Goal: Task Accomplishment & Management: Complete application form

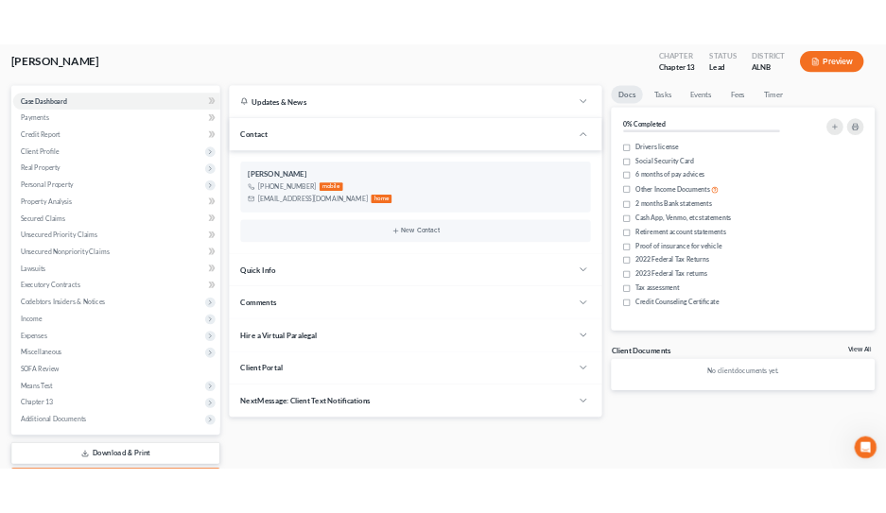
scroll to position [212, 0]
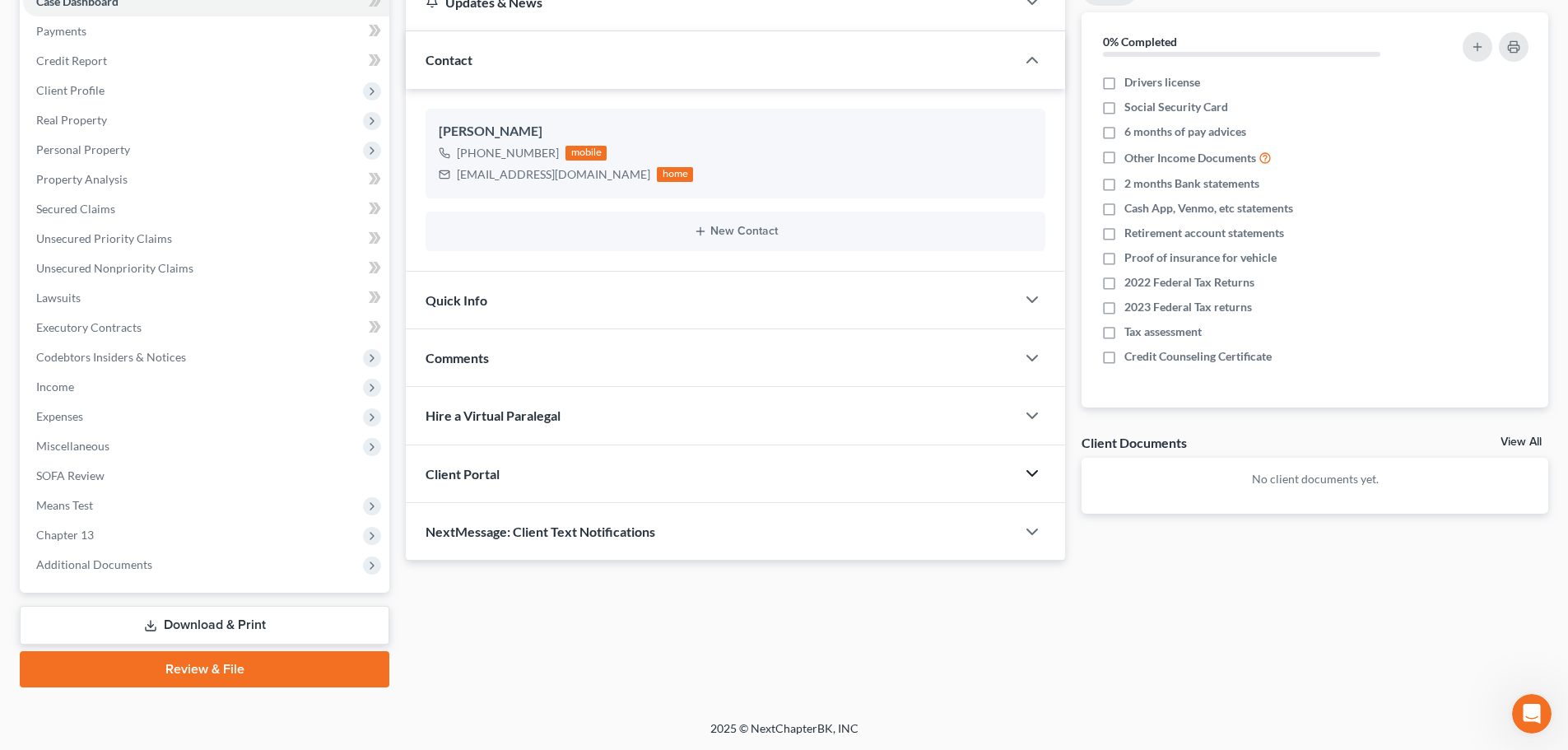
click at [1023, 475] on icon "button" at bounding box center [1032, 473] width 20 height 20
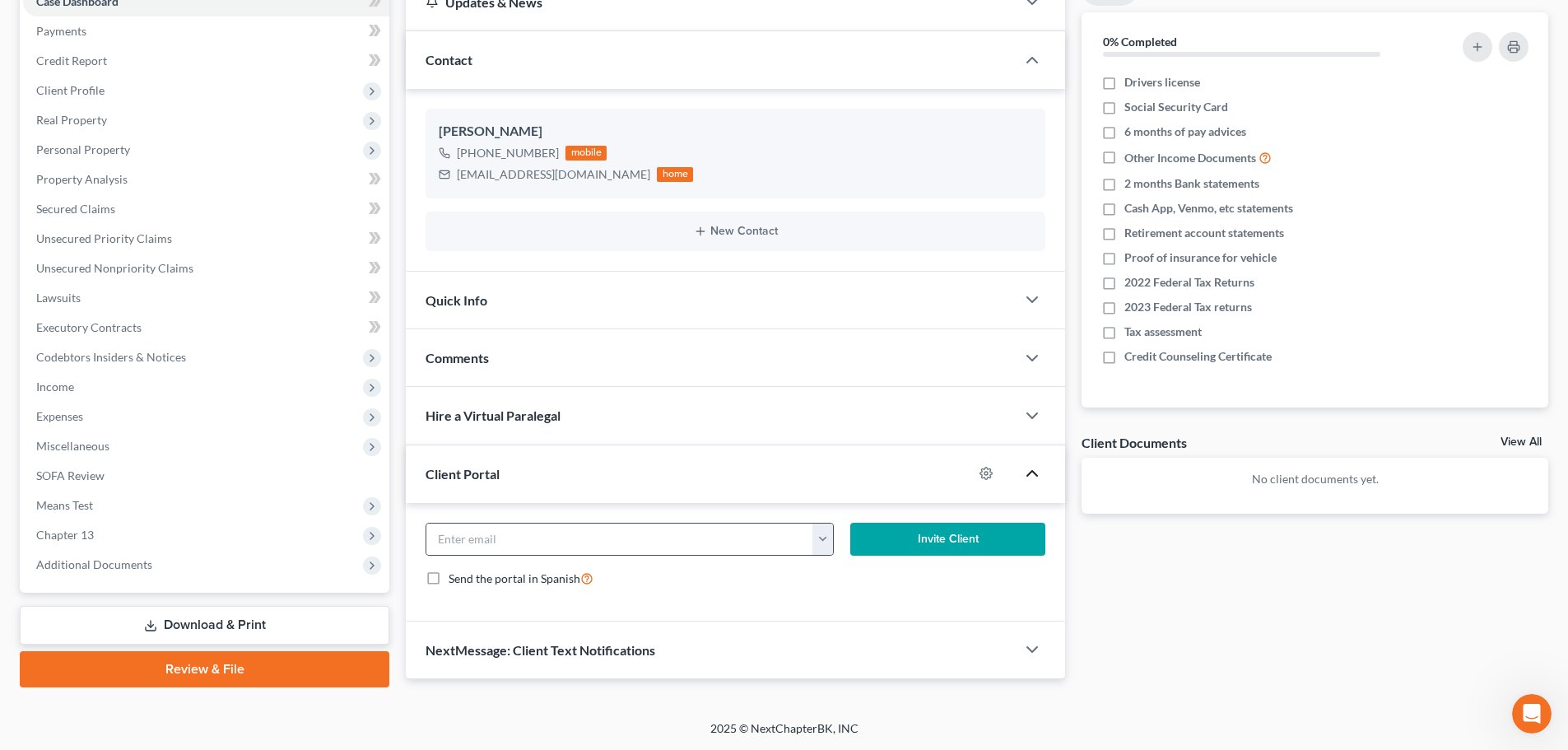
click at [824, 548] on button "button" at bounding box center [823, 539] width 21 height 31
click at [843, 578] on link "[EMAIL_ADDRESS][DOMAIN_NAME]" at bounding box center [925, 576] width 225 height 28
type input "[EMAIL_ADDRESS][DOMAIN_NAME]"
click at [969, 532] on button "Invite Client" at bounding box center [947, 539] width 196 height 33
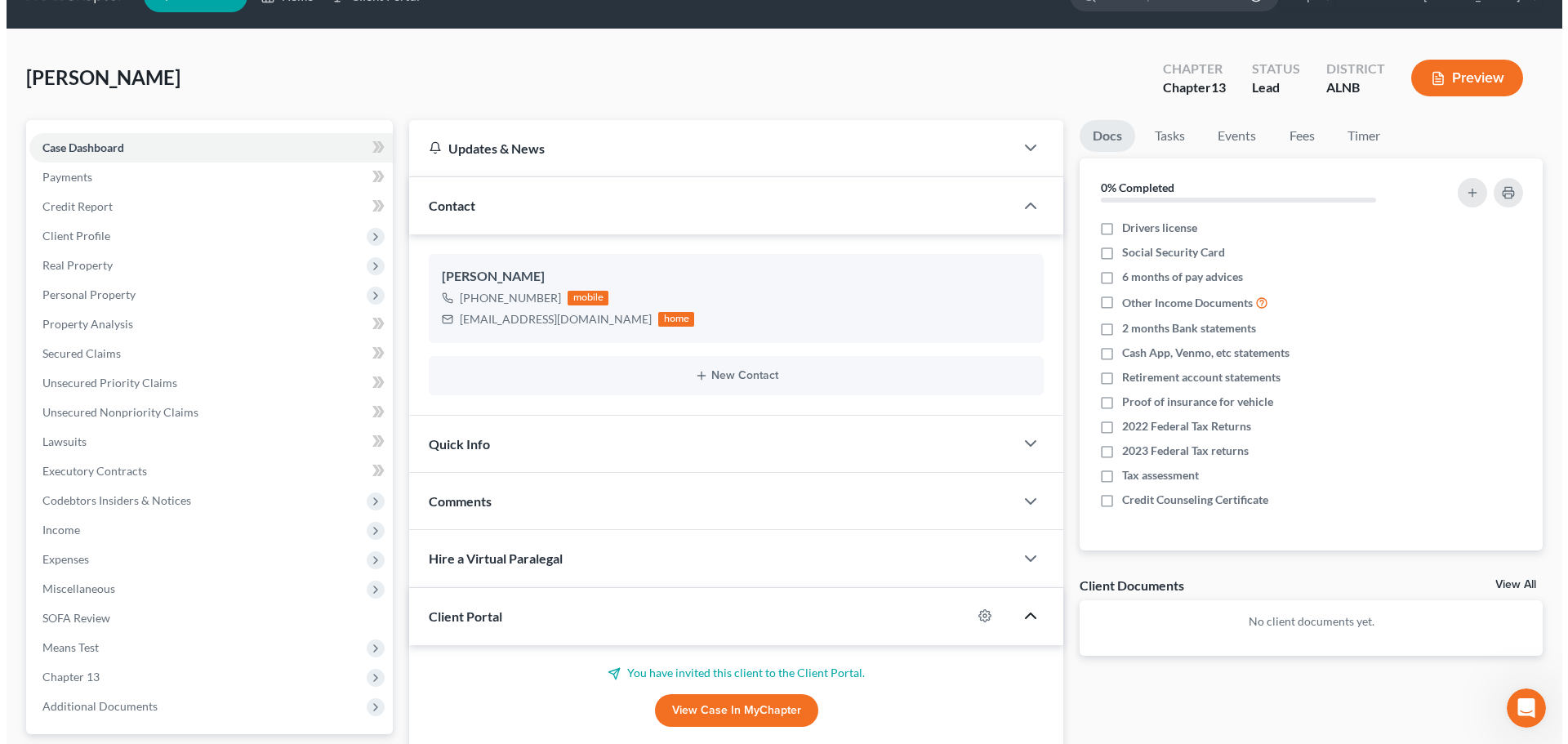
scroll to position [0, 0]
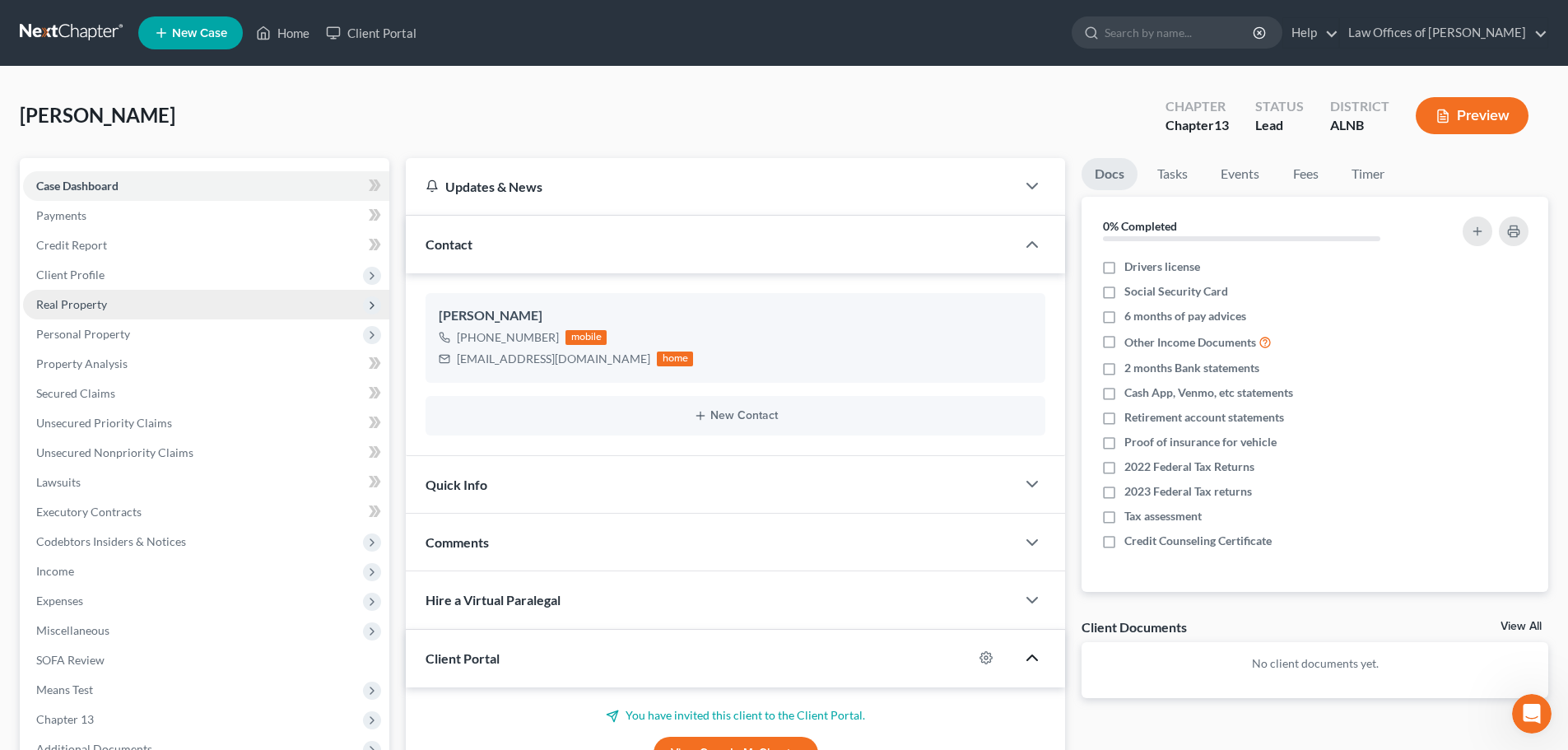
click at [68, 303] on span "Real Property" at bounding box center [71, 304] width 71 height 14
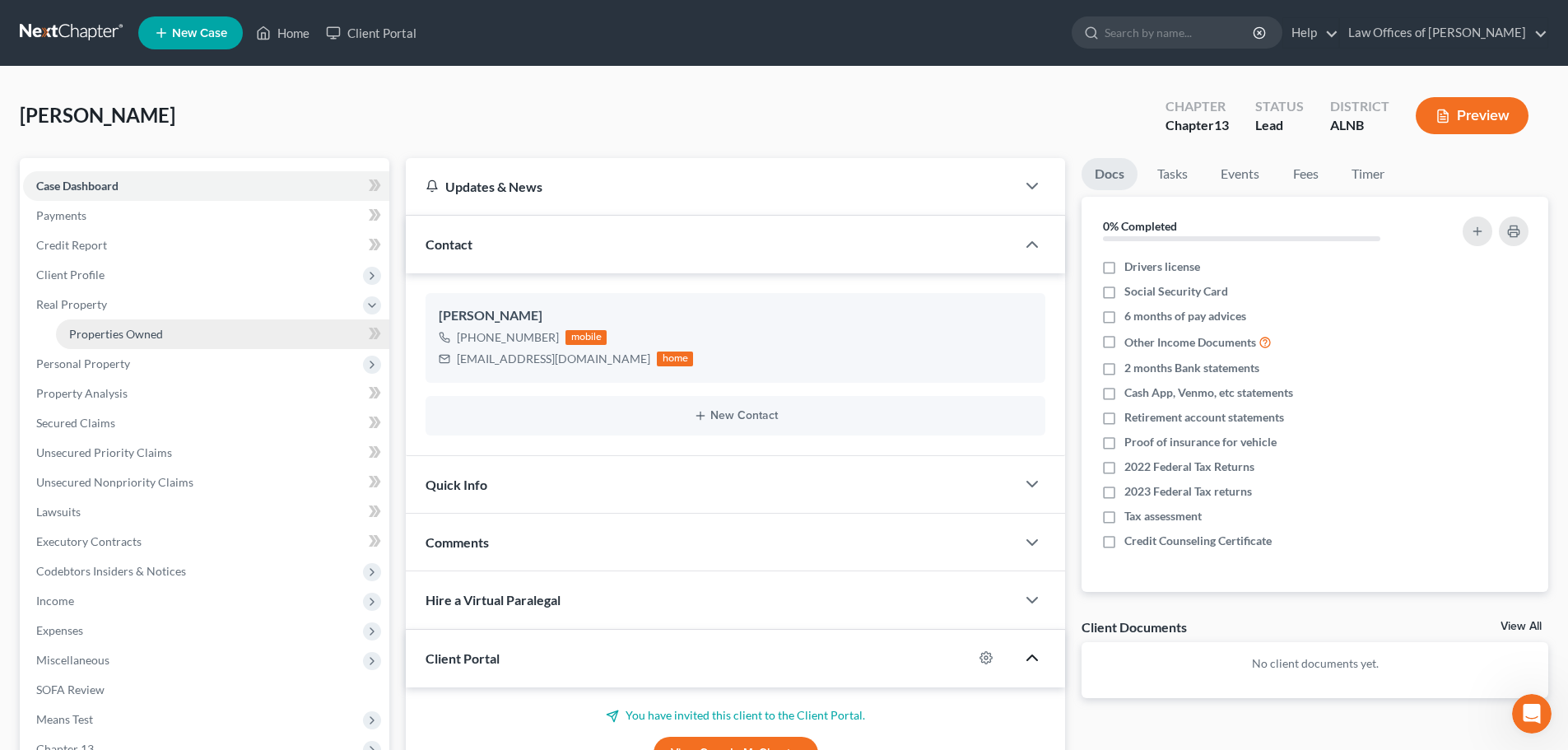
click at [150, 331] on span "Properties Owned" at bounding box center [116, 334] width 94 height 14
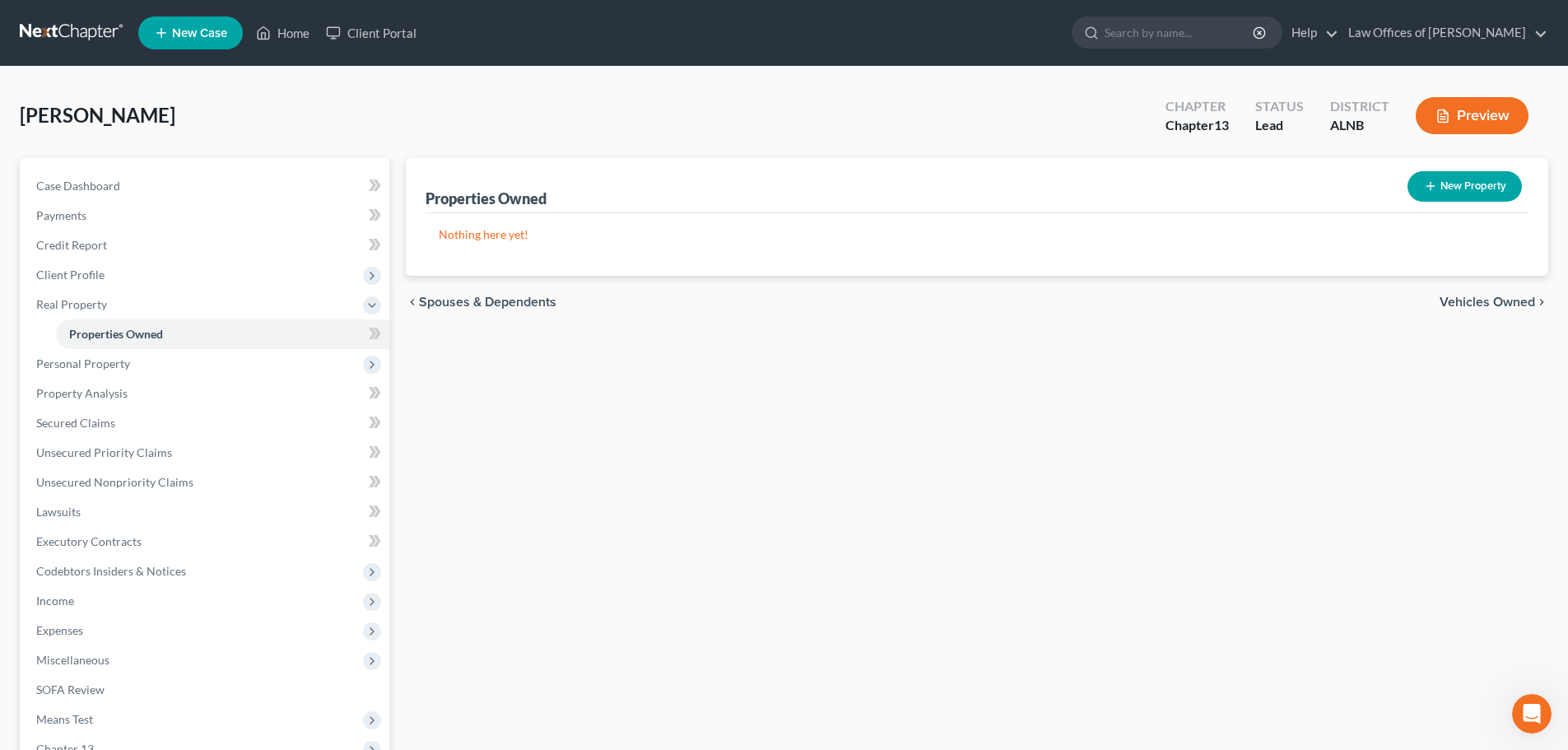
click at [1464, 186] on button "New Property" at bounding box center [1464, 186] width 114 height 30
select select "0"
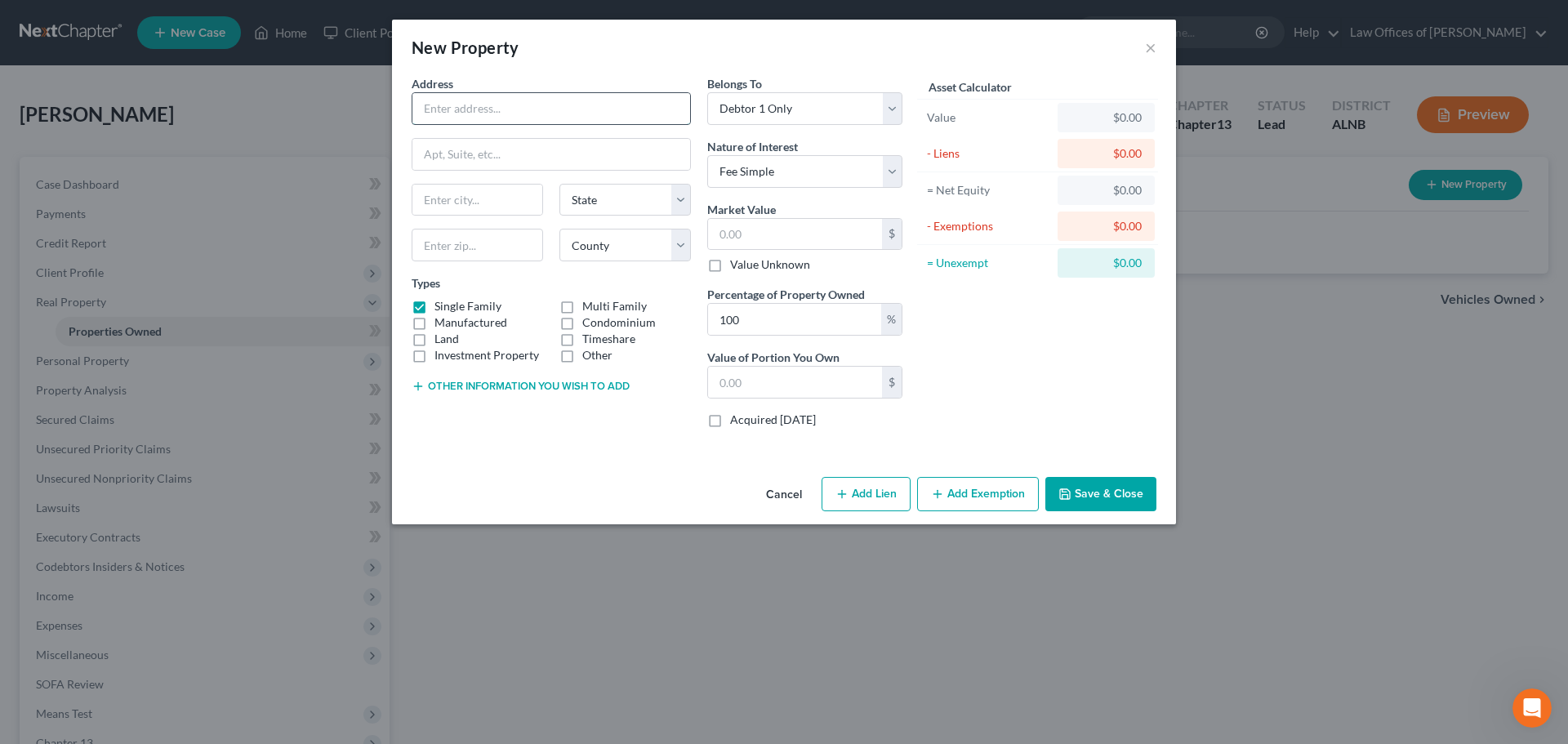
click at [568, 105] on input "text" at bounding box center [550, 109] width 277 height 31
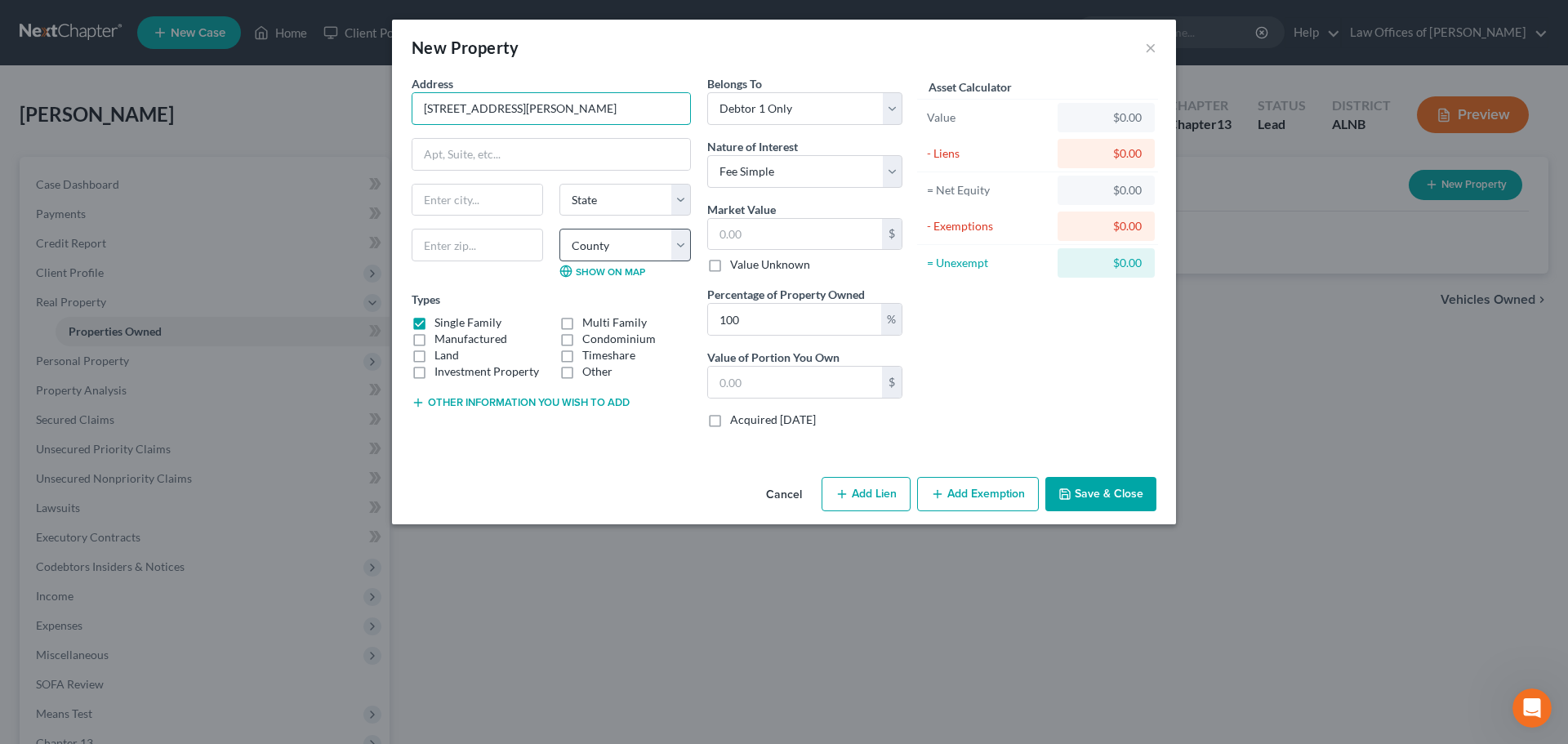
type input "[STREET_ADDRESS][PERSON_NAME]"
click at [681, 243] on select "County" at bounding box center [625, 245] width 131 height 33
click at [513, 249] on input "text" at bounding box center [477, 245] width 131 height 33
type input "35613"
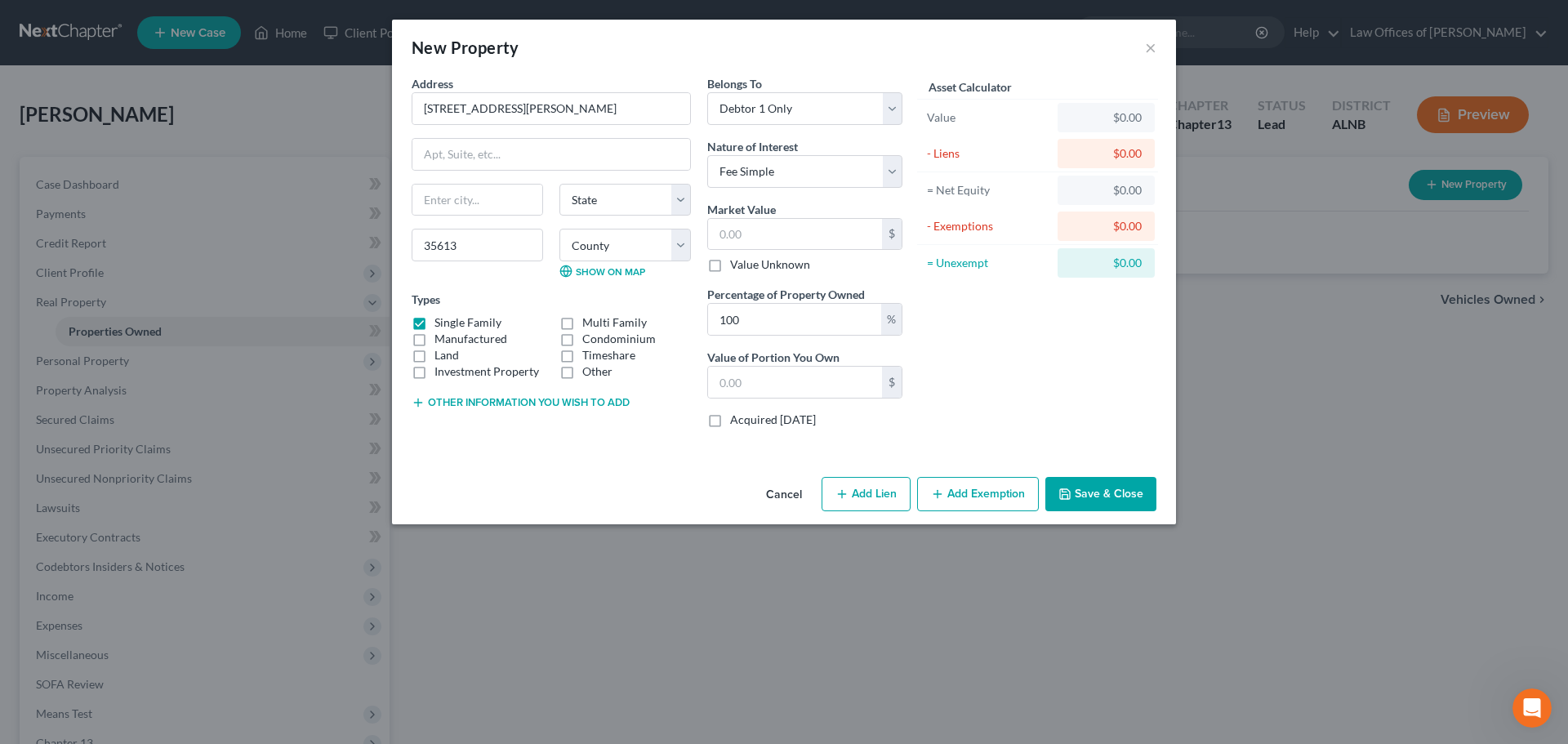
type input "[GEOGRAPHIC_DATA]"
select select "0"
click at [978, 359] on div "Asset Calculator Value $0.00 - Liens $0.00 = Net Equity $0.00 - Exemptions $0.0…" at bounding box center [1038, 258] width 254 height 366
click at [883, 493] on button "Add Lien" at bounding box center [866, 494] width 89 height 35
select select "0"
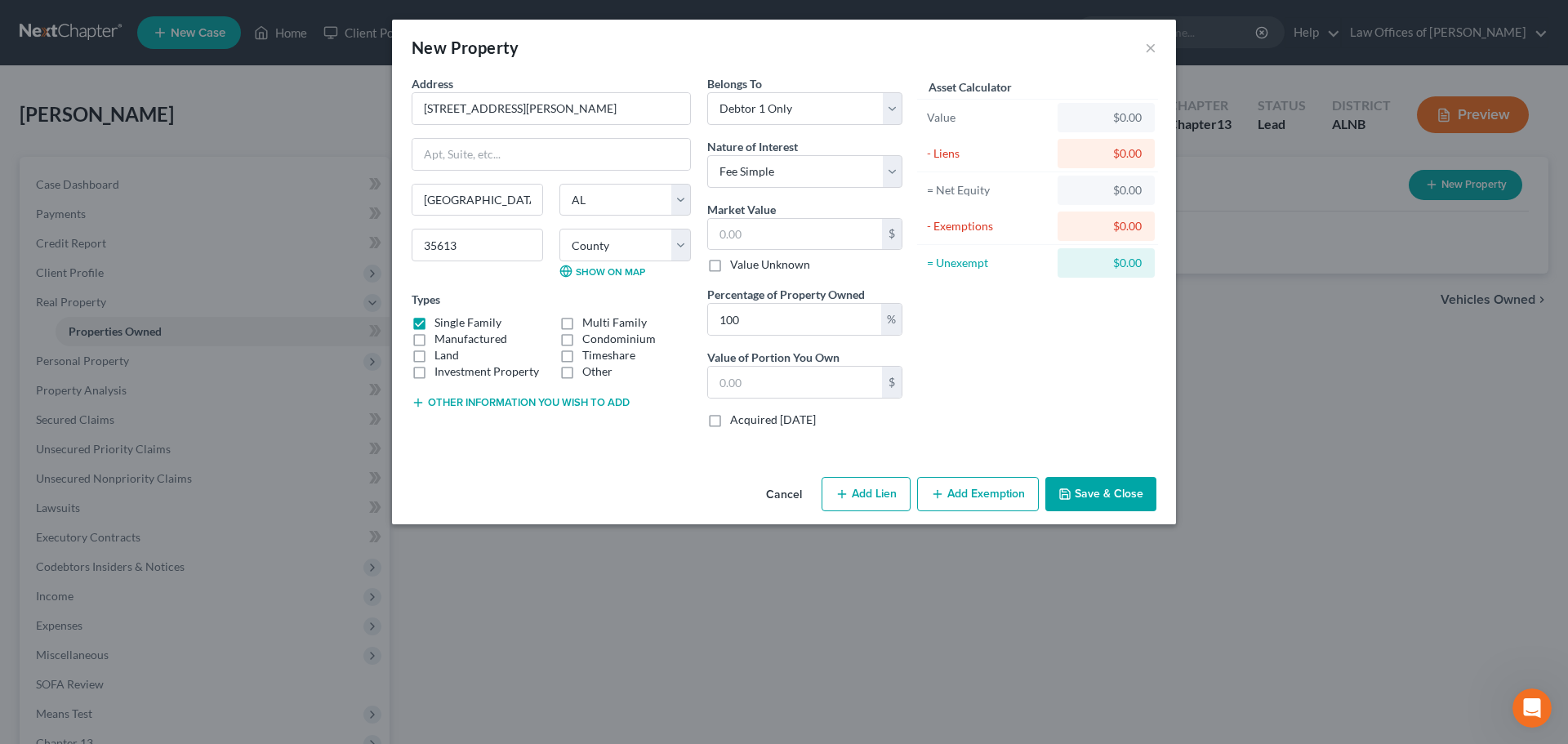
select select "0"
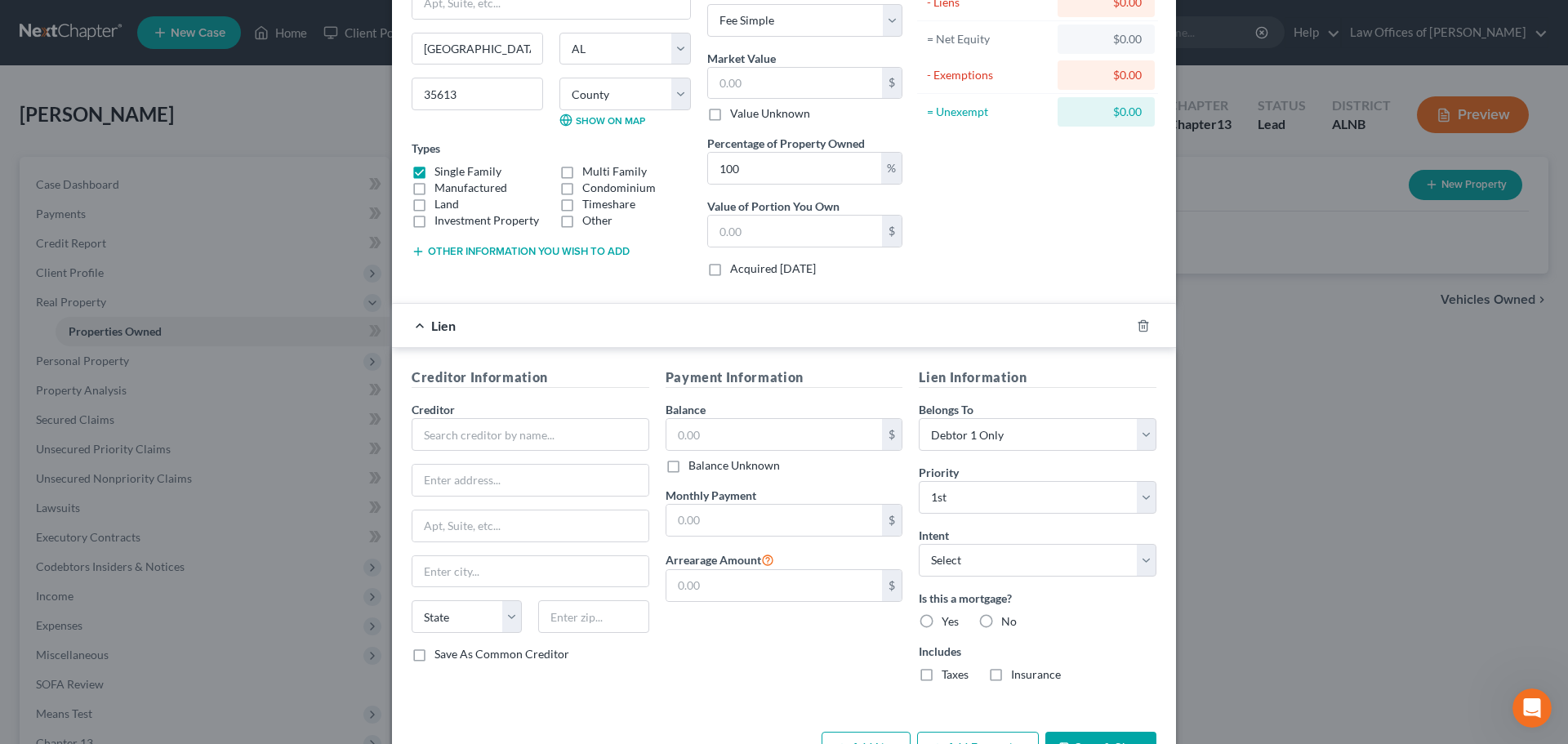
scroll to position [124, 0]
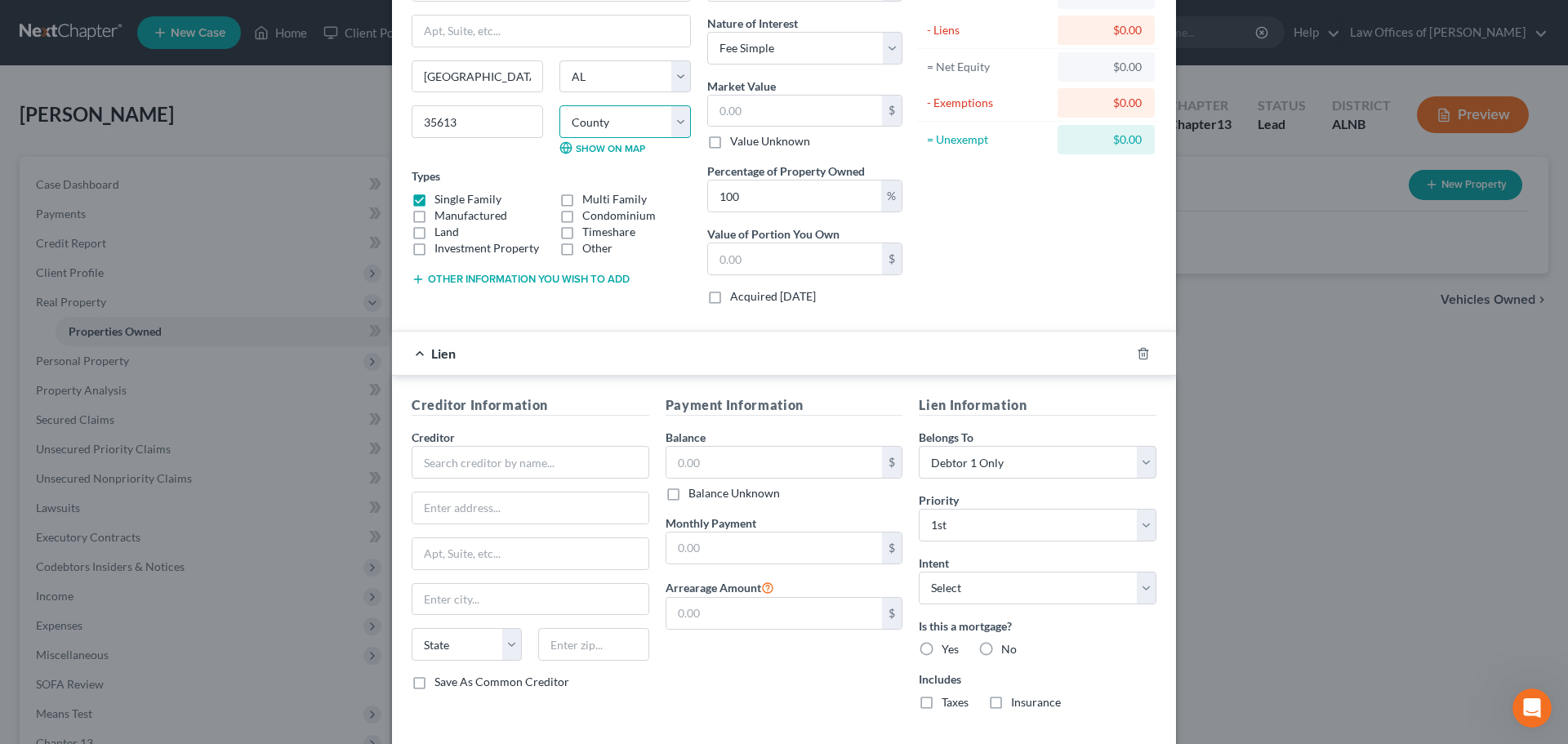
click at [678, 124] on select "County [GEOGRAPHIC_DATA] [GEOGRAPHIC_DATA] [GEOGRAPHIC_DATA] [GEOGRAPHIC_DATA] …" at bounding box center [625, 122] width 131 height 33
select select "41"
click at [559, 105] on select "County [GEOGRAPHIC_DATA] [GEOGRAPHIC_DATA] [GEOGRAPHIC_DATA] [GEOGRAPHIC_DATA] …" at bounding box center [625, 122] width 131 height 33
click at [1058, 263] on div "Asset Calculator Value $0.00 - Liens $0.00 = Net Equity $0.00 - Exemptions $0.0…" at bounding box center [1038, 134] width 254 height 366
click at [422, 355] on div "Lien" at bounding box center [761, 353] width 738 height 43
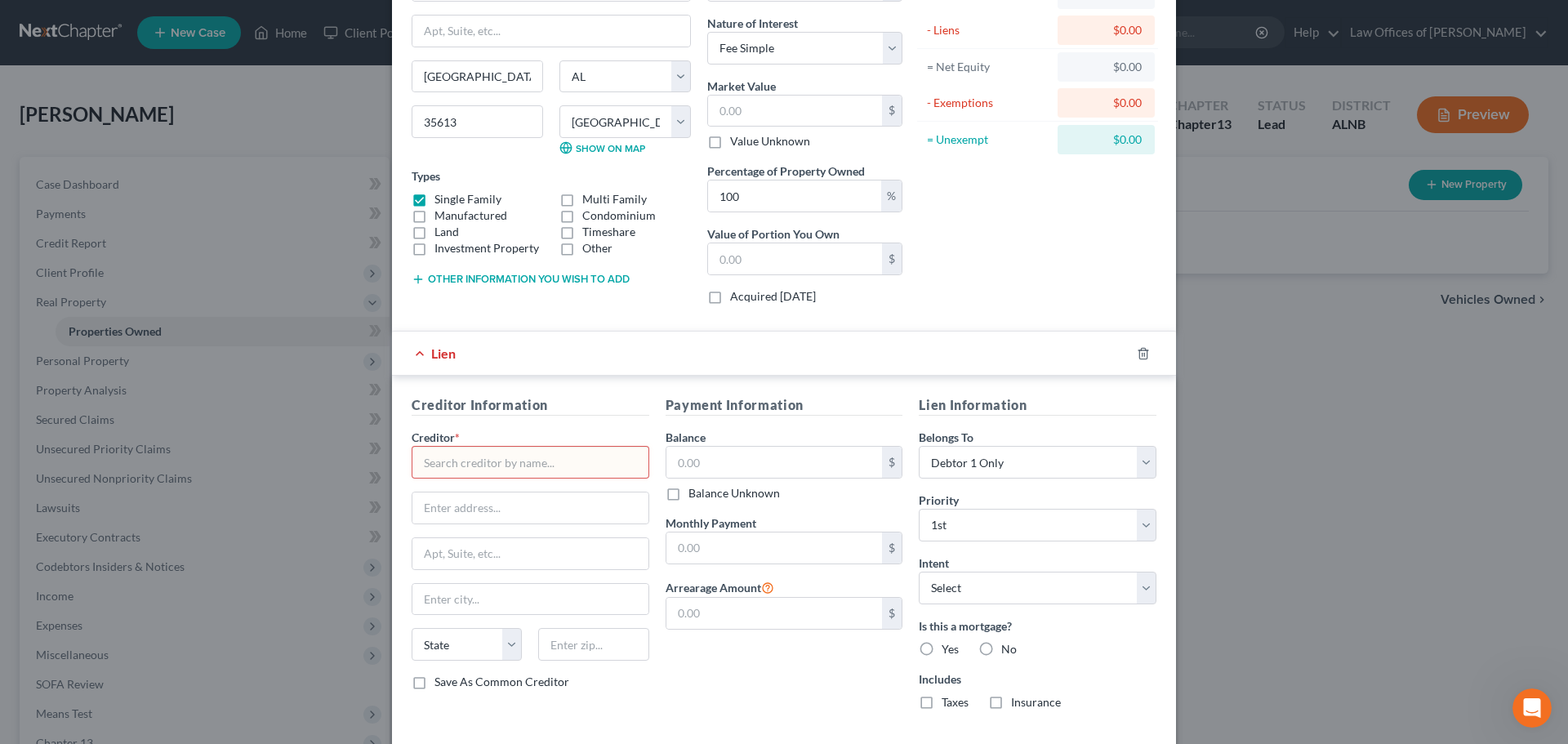
click at [422, 354] on div "Lien" at bounding box center [761, 353] width 738 height 43
click at [1137, 351] on icon "button" at bounding box center [1143, 353] width 13 height 13
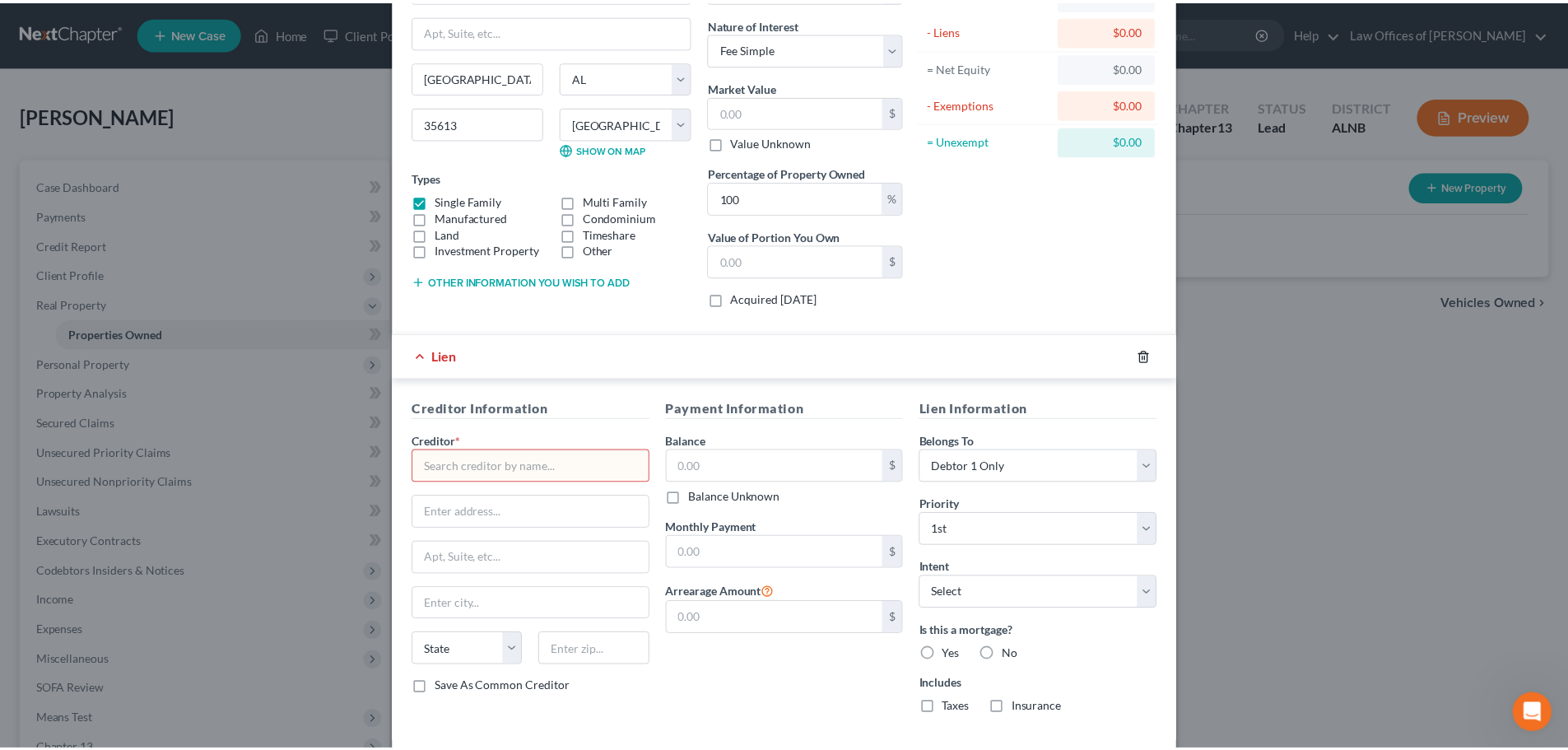
scroll to position [0, 0]
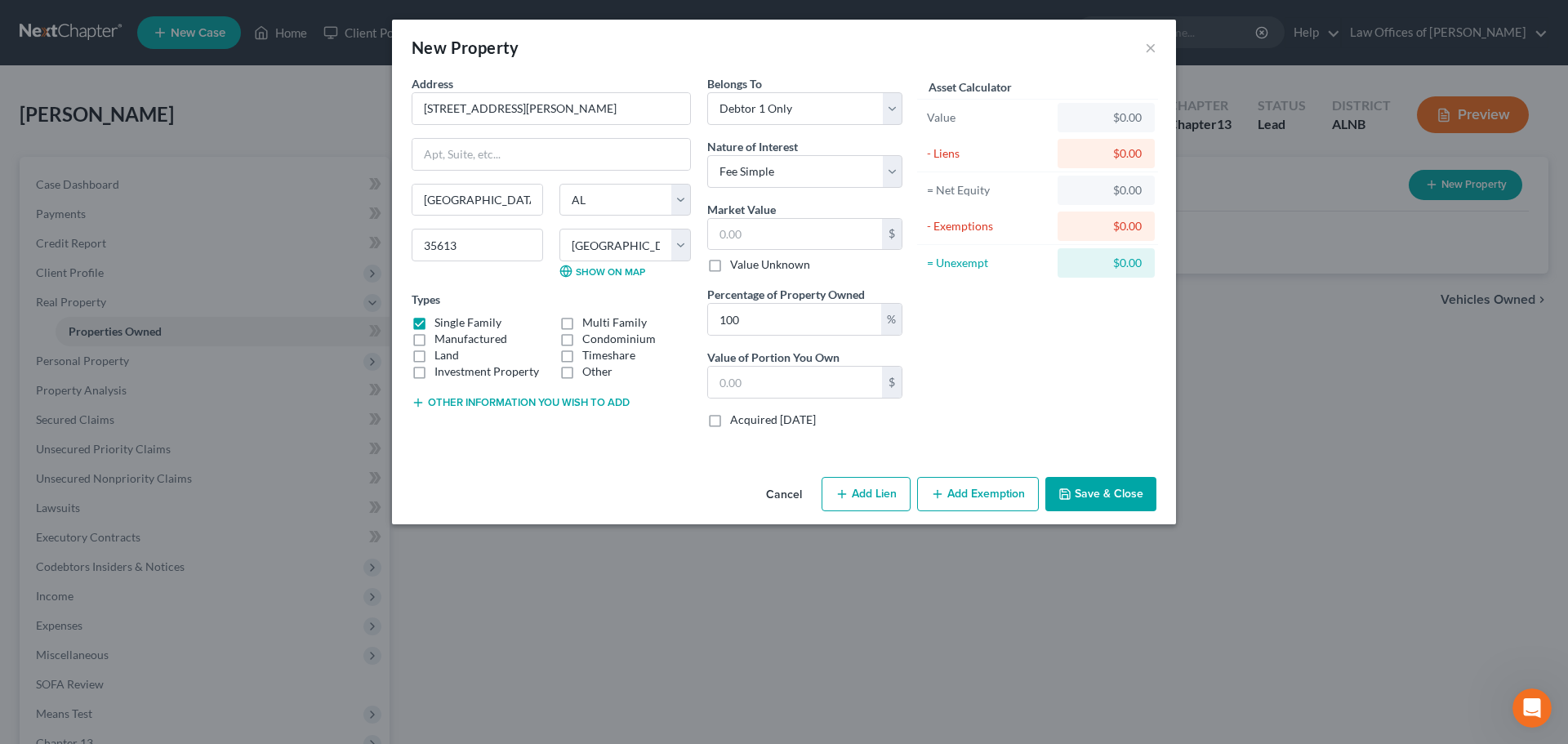
click at [1123, 493] on button "Save & Close" at bounding box center [1101, 494] width 111 height 35
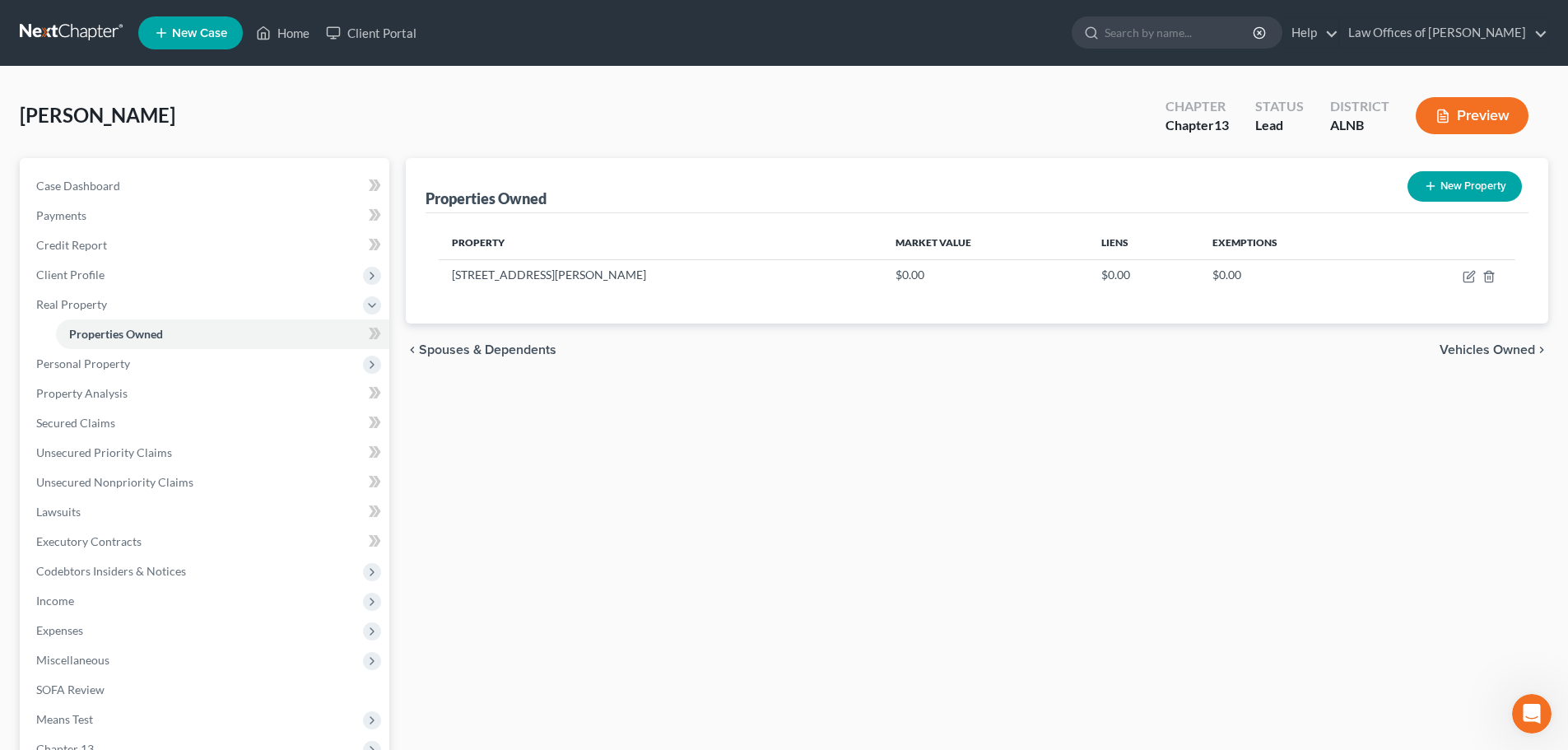
click at [373, 331] on icon at bounding box center [372, 333] width 8 height 11
click at [351, 368] on span "Personal Property" at bounding box center [205, 364] width 367 height 30
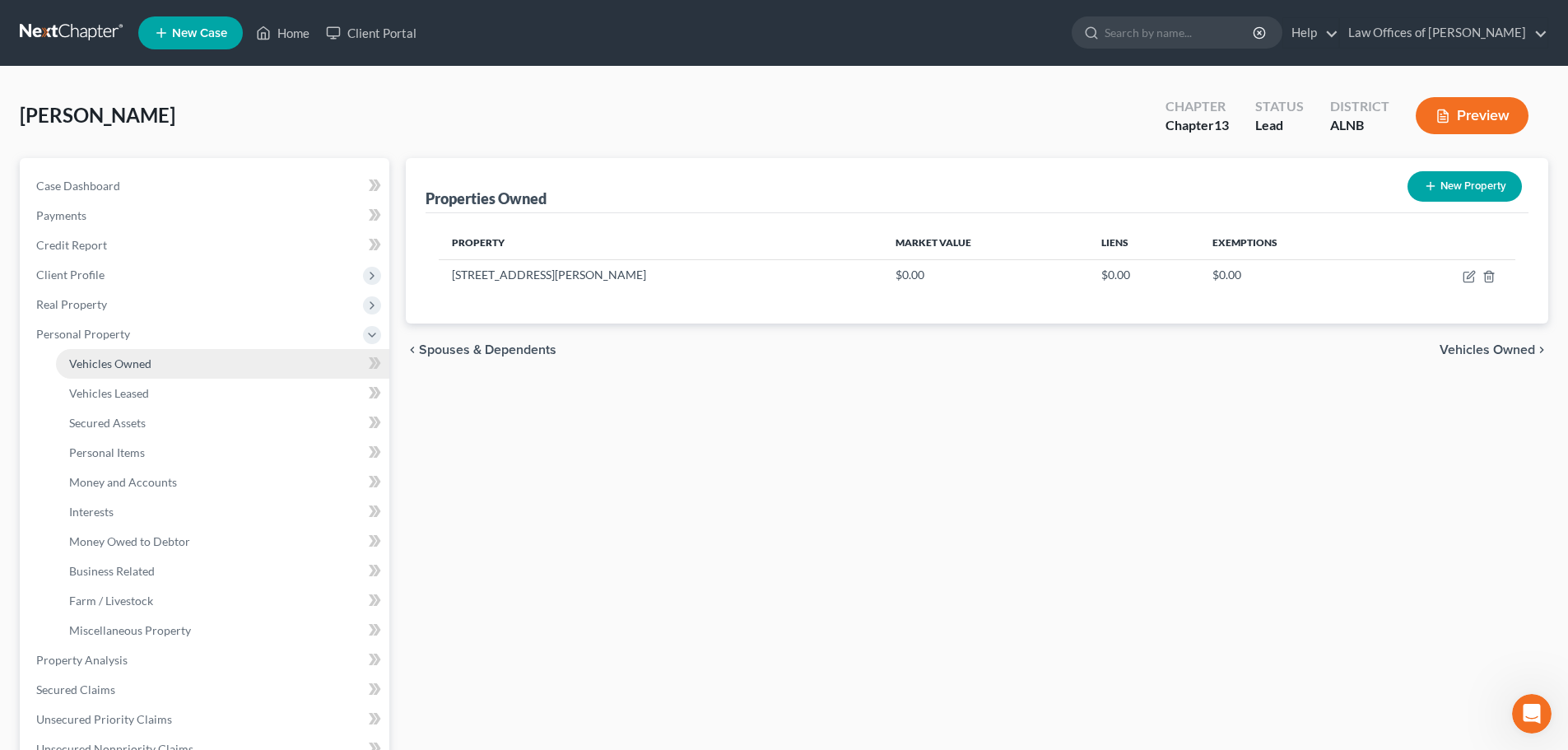
click at [174, 363] on link "Vehicles Owned" at bounding box center [222, 364] width 333 height 30
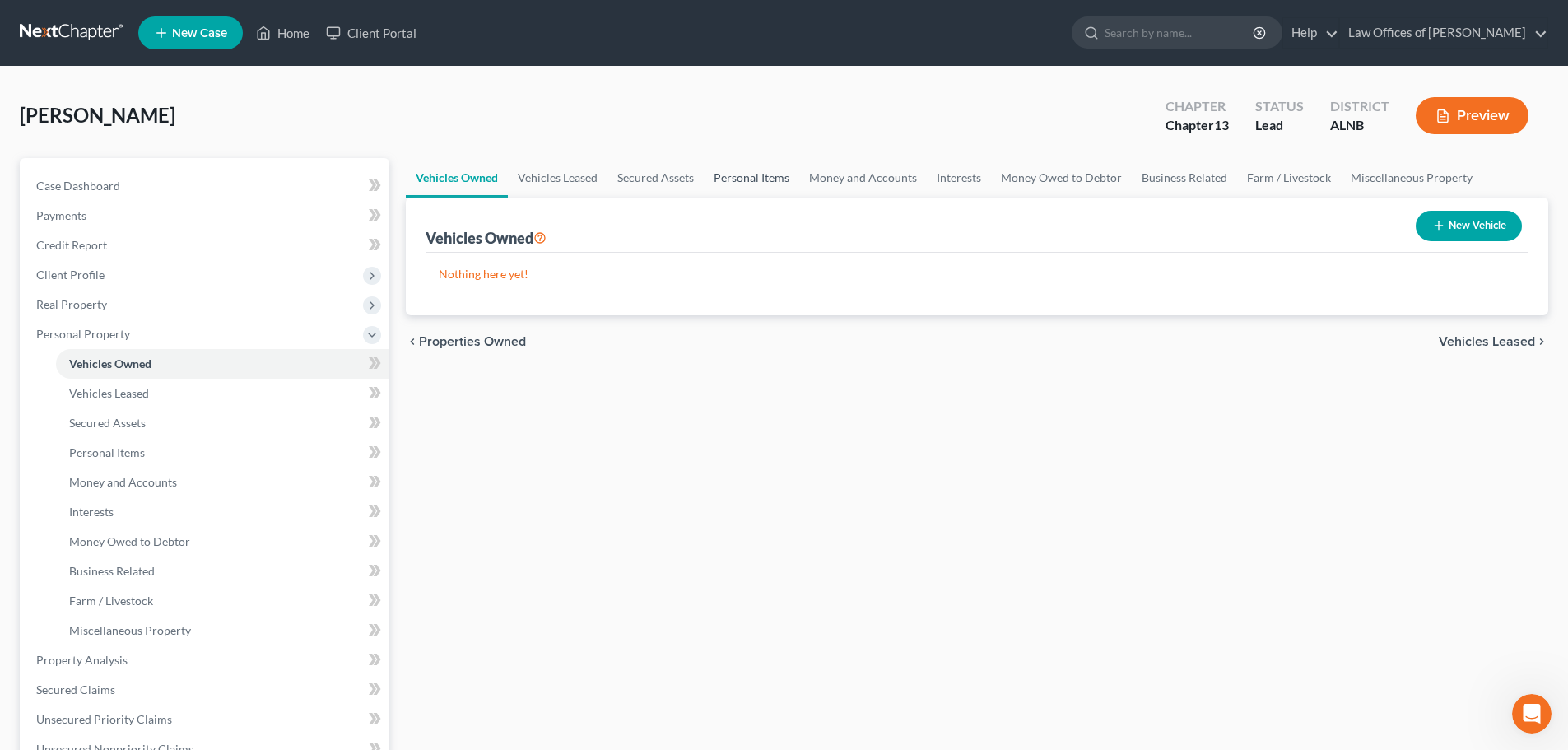
click at [758, 181] on link "Personal Items" at bounding box center [751, 177] width 96 height 39
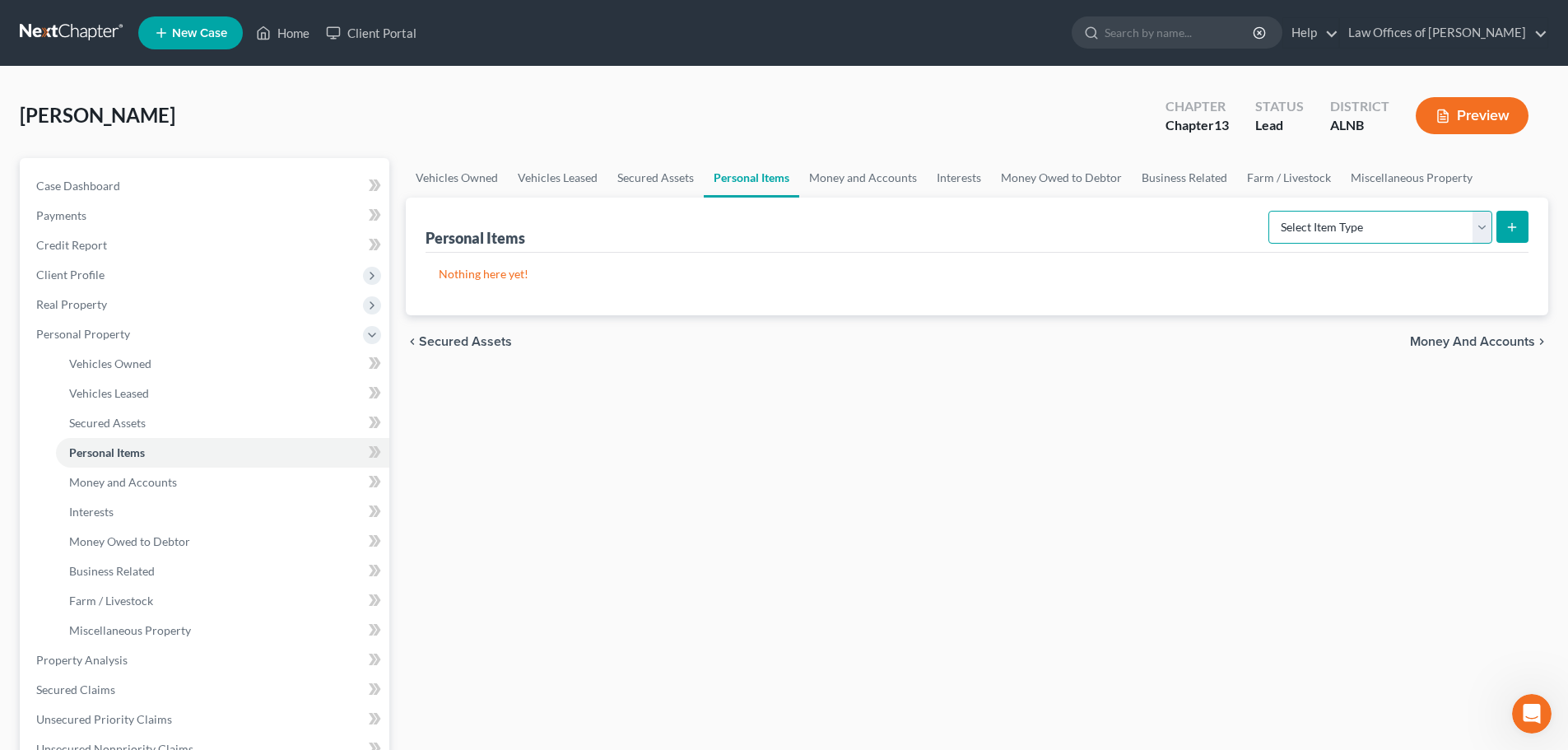
click at [1483, 232] on select "Select Item Type Clothing (A/B: 11) Collectibles Of Value (A/B: 8) Electronics …" at bounding box center [1380, 227] width 224 height 33
select select "clothing"
click at [1270, 211] on select "Select Item Type Clothing (A/B: 11) Collectibles Of Value (A/B: 8) Electronics …" at bounding box center [1380, 227] width 224 height 33
click at [1513, 227] on line "submit" at bounding box center [1512, 227] width 8 height 0
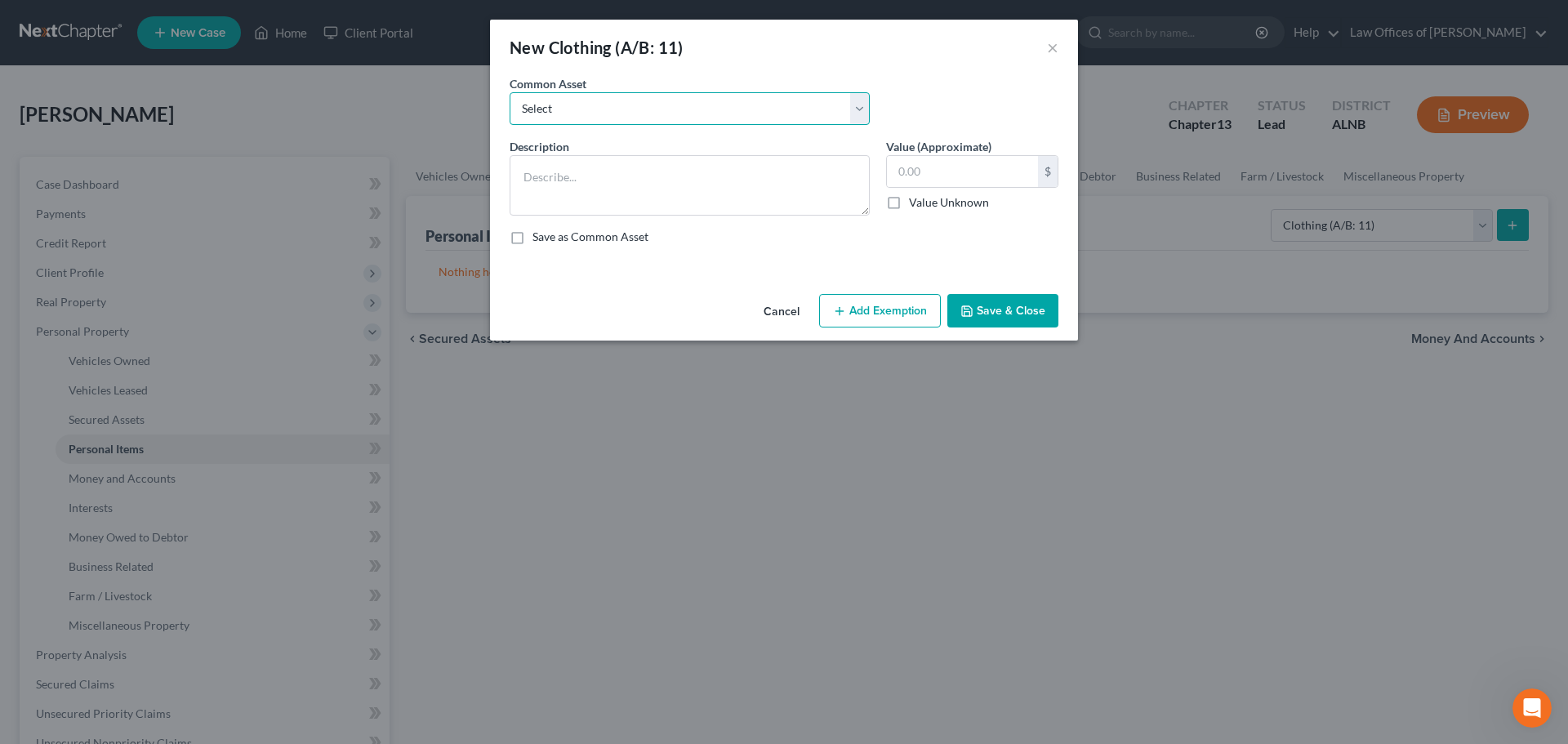
click at [864, 108] on select "Select Clothing and personal" at bounding box center [689, 109] width 360 height 33
select select "0"
click at [510, 92] on select "Select Clothing and personal" at bounding box center [689, 109] width 360 height 33
type textarea "Clothing and personal"
type input "300.00"
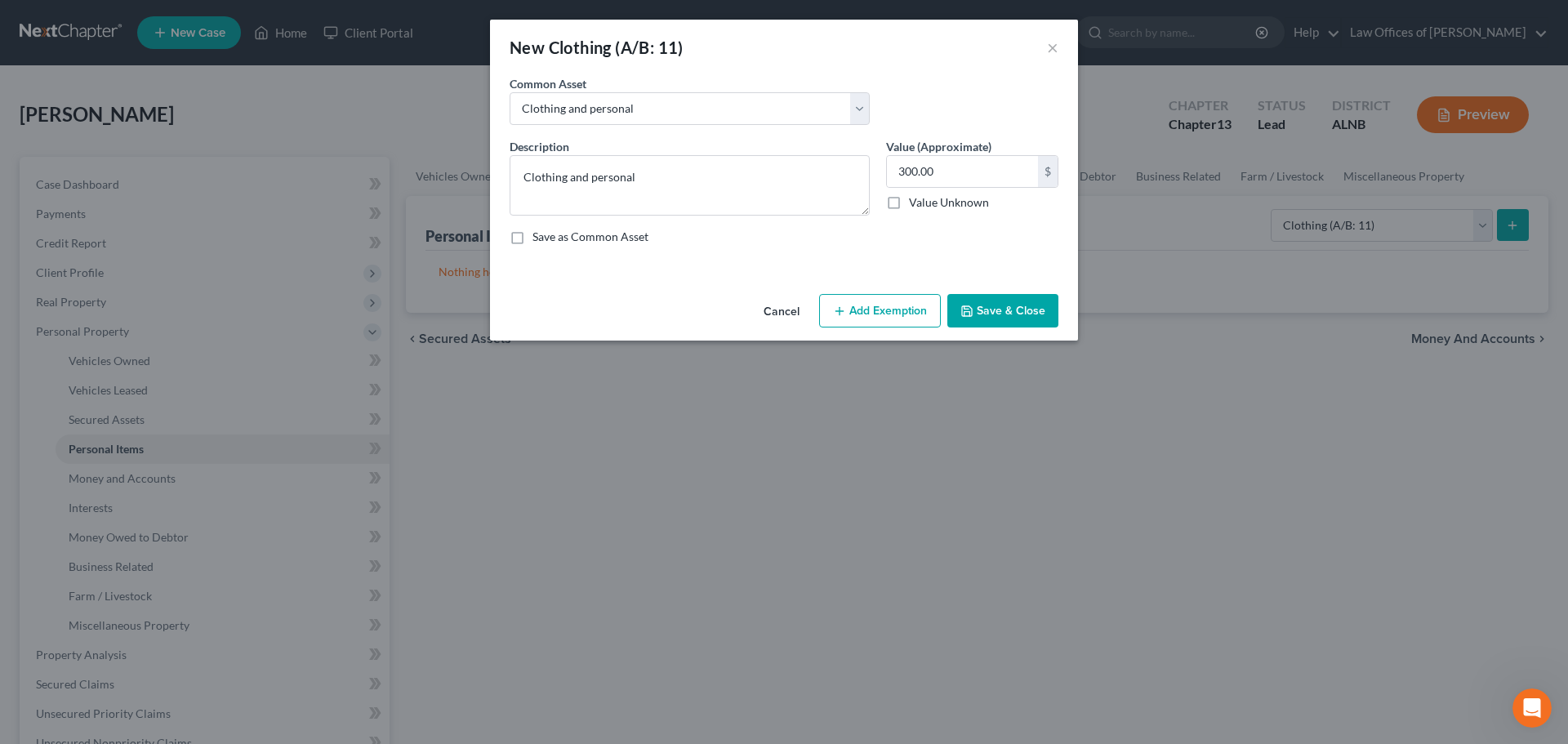
click at [1007, 310] on button "Save & Close" at bounding box center [1002, 311] width 111 height 35
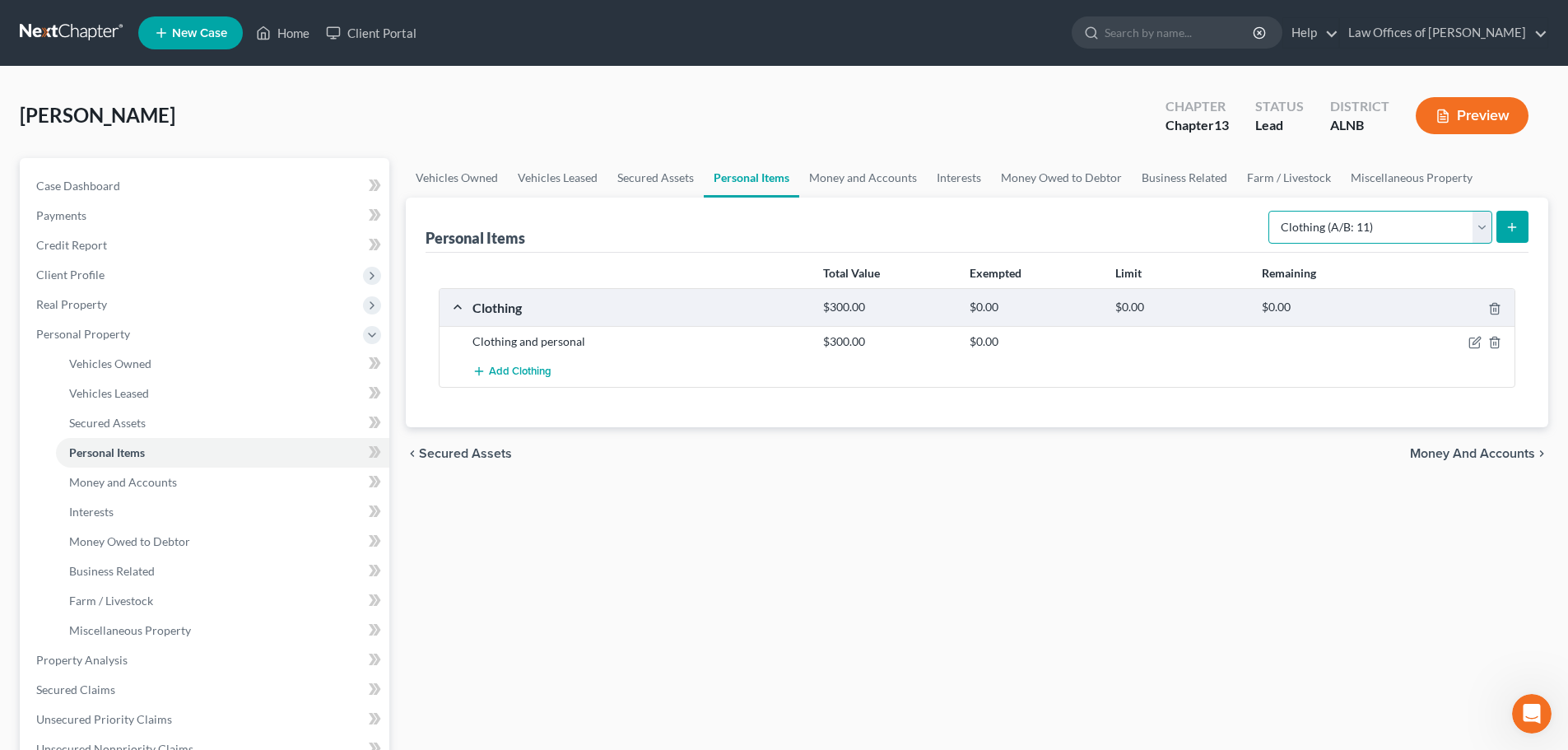
click at [1483, 225] on select "Select Item Type Clothing (A/B: 11) Collectibles Of Value (A/B: 8) Electronics …" at bounding box center [1380, 227] width 224 height 33
click at [1516, 165] on ul "Vehicles Owned Vehicles Leased Secured Assets Personal Items Money and Accounts…" at bounding box center [977, 177] width 1142 height 39
click at [898, 178] on link "Money and Accounts" at bounding box center [863, 177] width 128 height 39
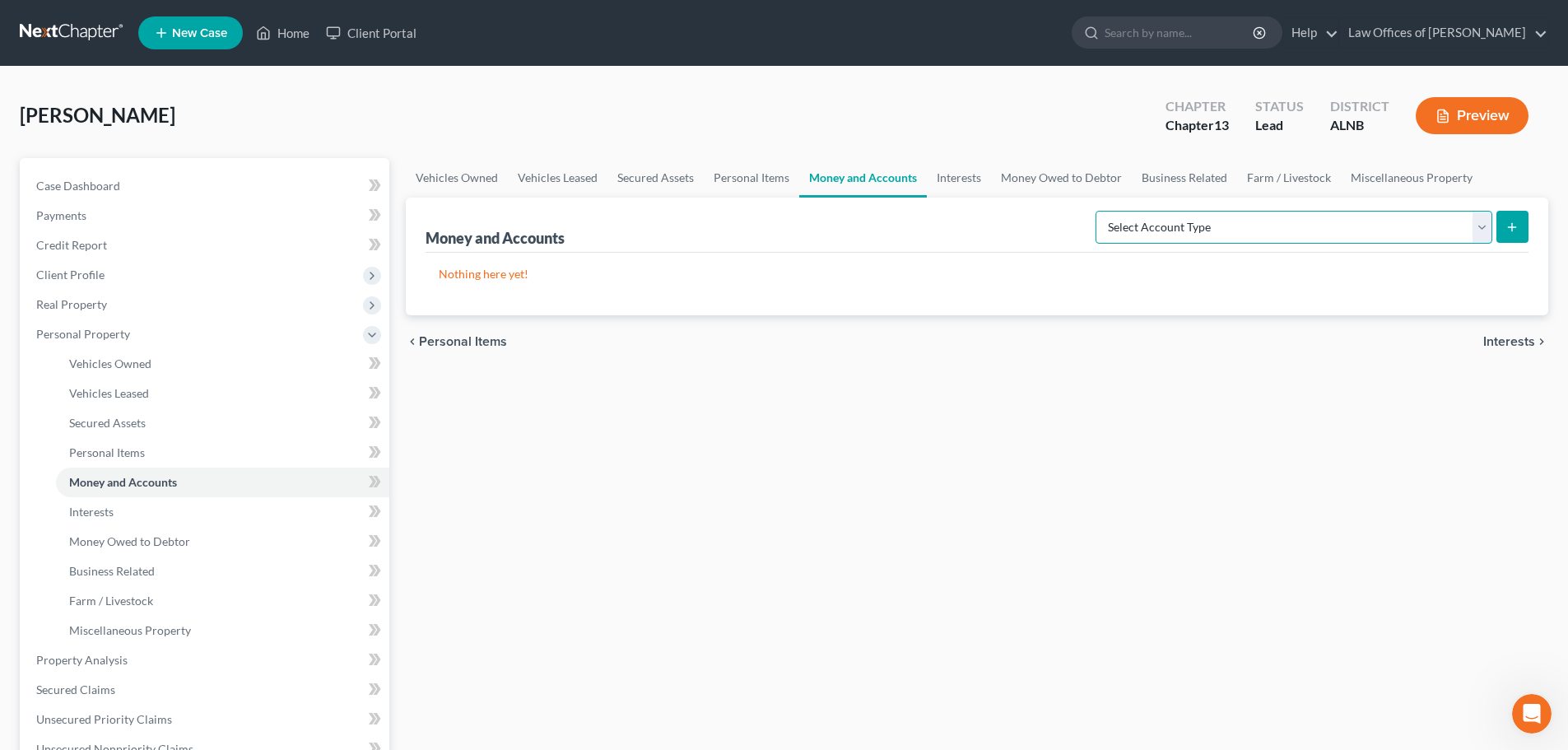
click at [1481, 231] on select "Select Account Type Brokerage (A/B: 18, SOFA: 20) Cash on Hand (A/B: 16) Certif…" at bounding box center [1294, 227] width 397 height 33
select select "checking"
click at [1100, 211] on select "Select Account Type Brokerage (A/B: 18, SOFA: 20) Cash on Hand (A/B: 16) Certif…" at bounding box center [1294, 227] width 397 height 33
click at [1517, 226] on icon "submit" at bounding box center [1511, 226] width 13 height 13
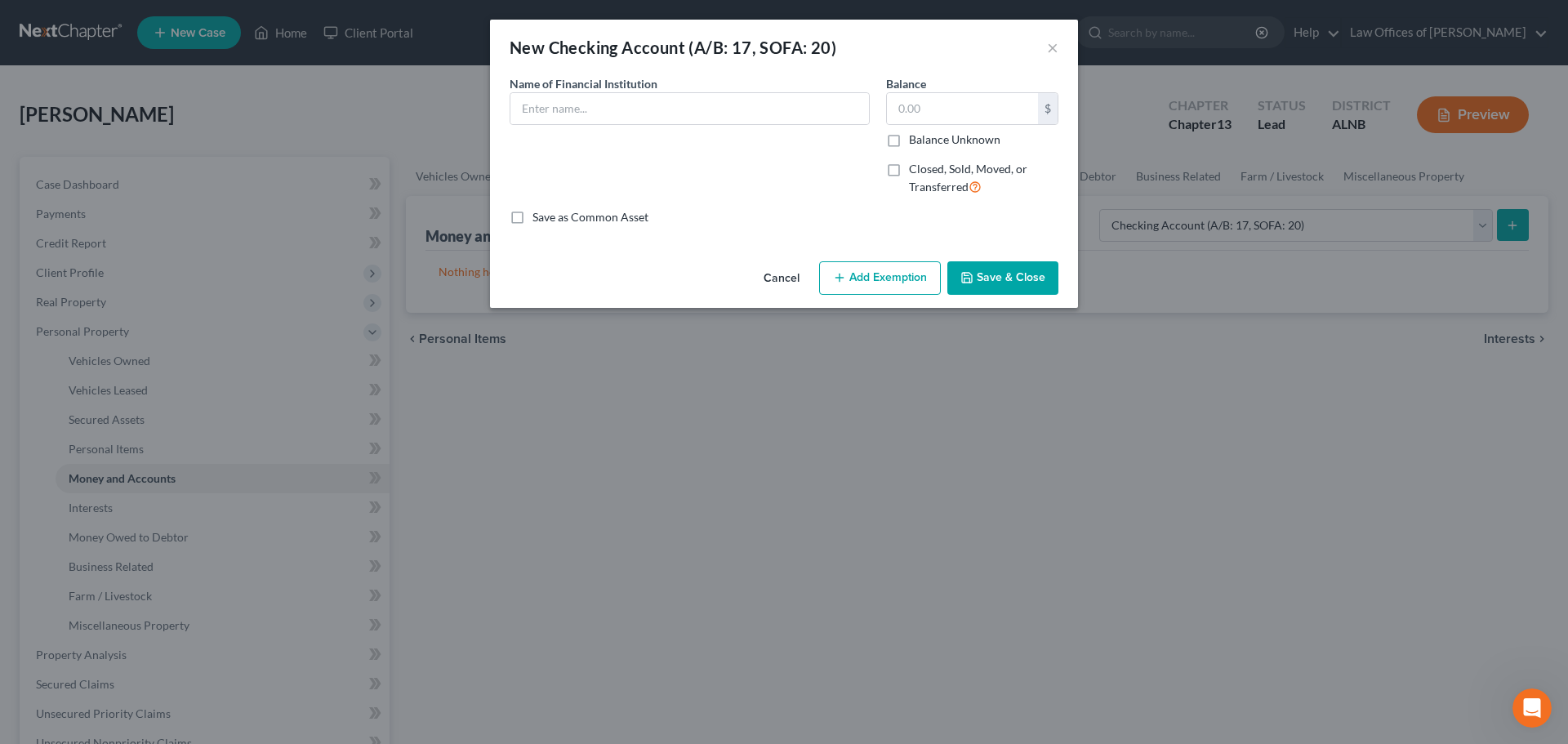
click at [783, 273] on button "Cancel" at bounding box center [782, 279] width 62 height 33
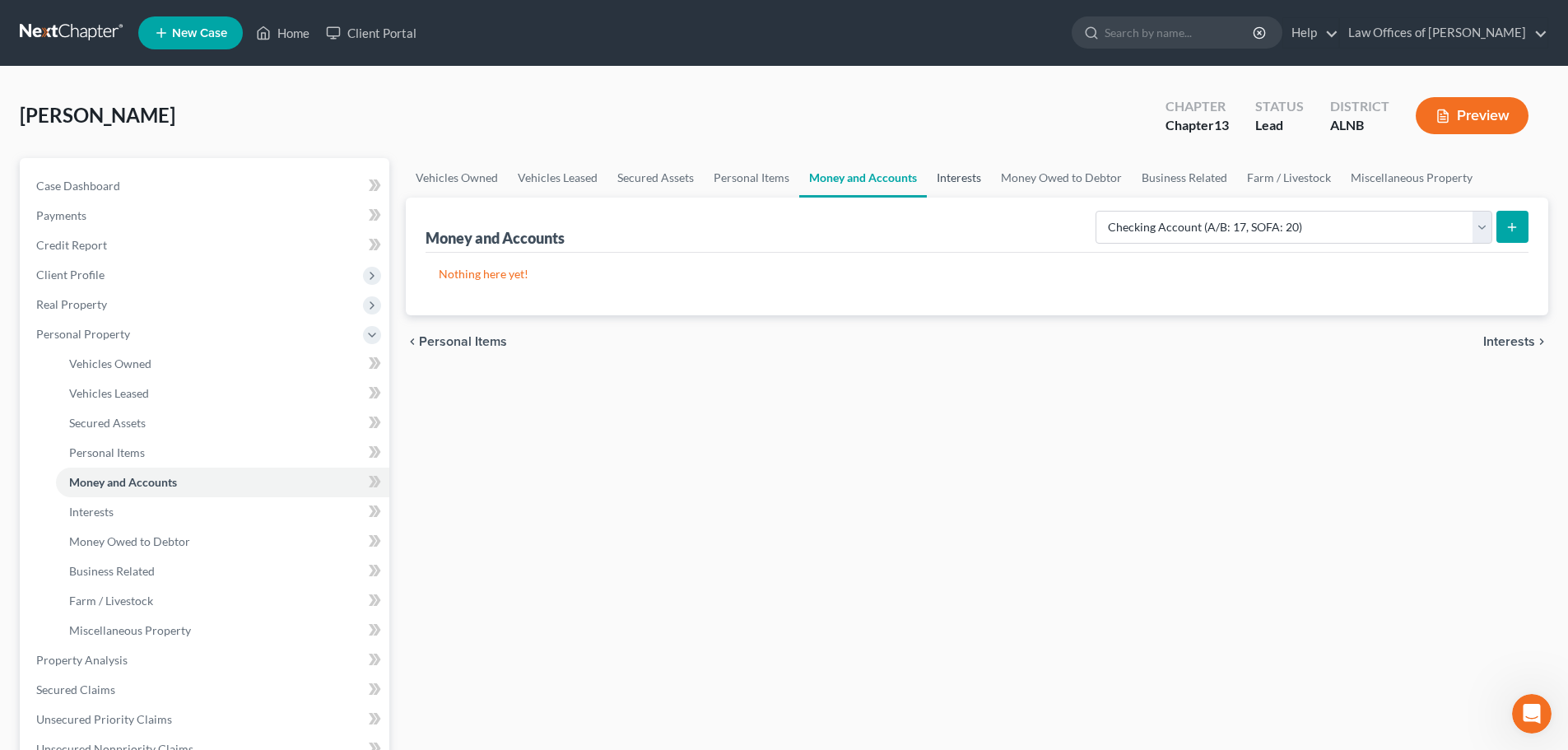
click at [955, 173] on link "Interests" at bounding box center [959, 177] width 64 height 39
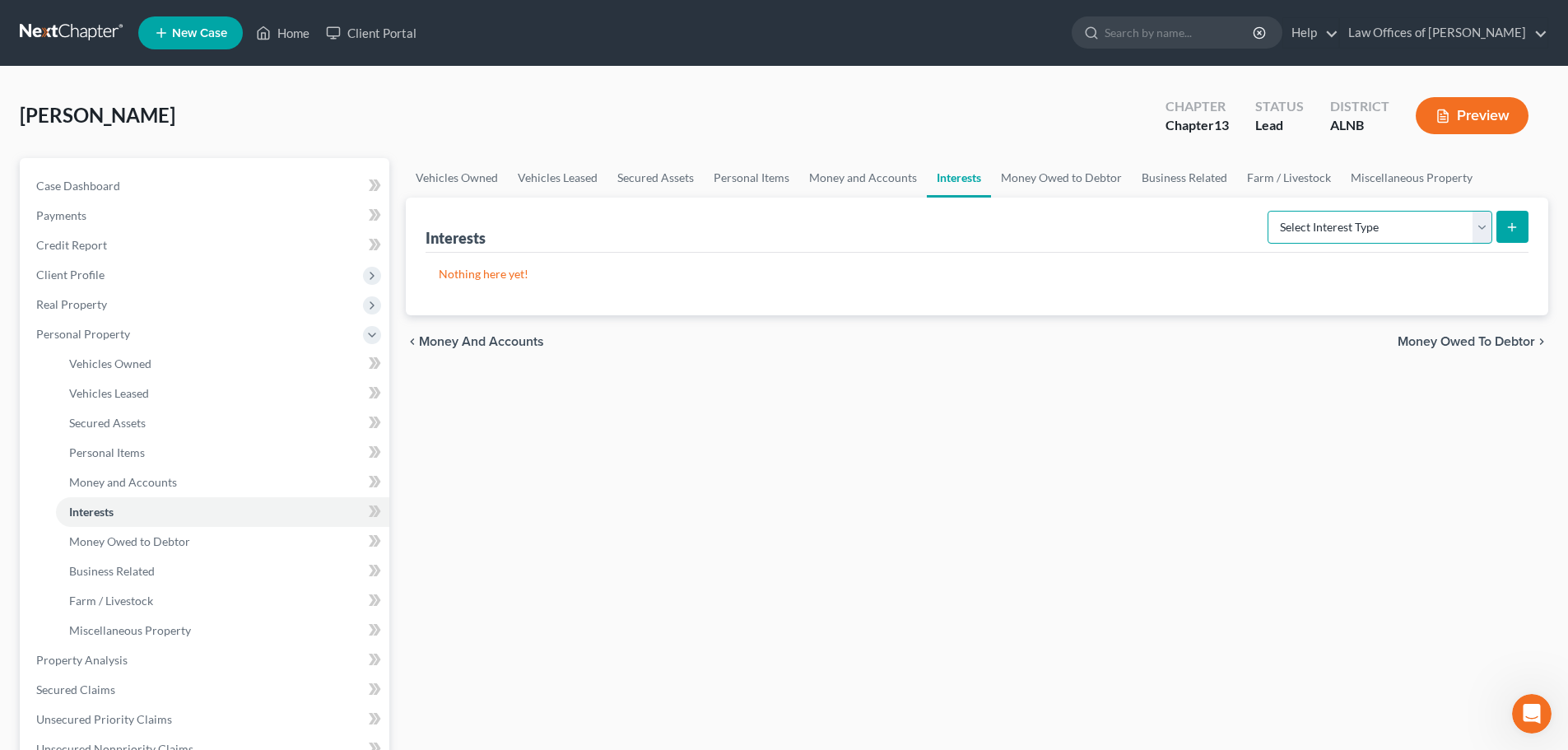
click at [1479, 232] on select "Select Interest Type 401K (A/B: 21) Annuity (A/B: 23) Bond (A/B: 18) Education …" at bounding box center [1380, 227] width 225 height 33
click at [1518, 168] on ul "Vehicles Owned Vehicles Leased Secured Assets Personal Items Money and Accounts…" at bounding box center [977, 177] width 1142 height 39
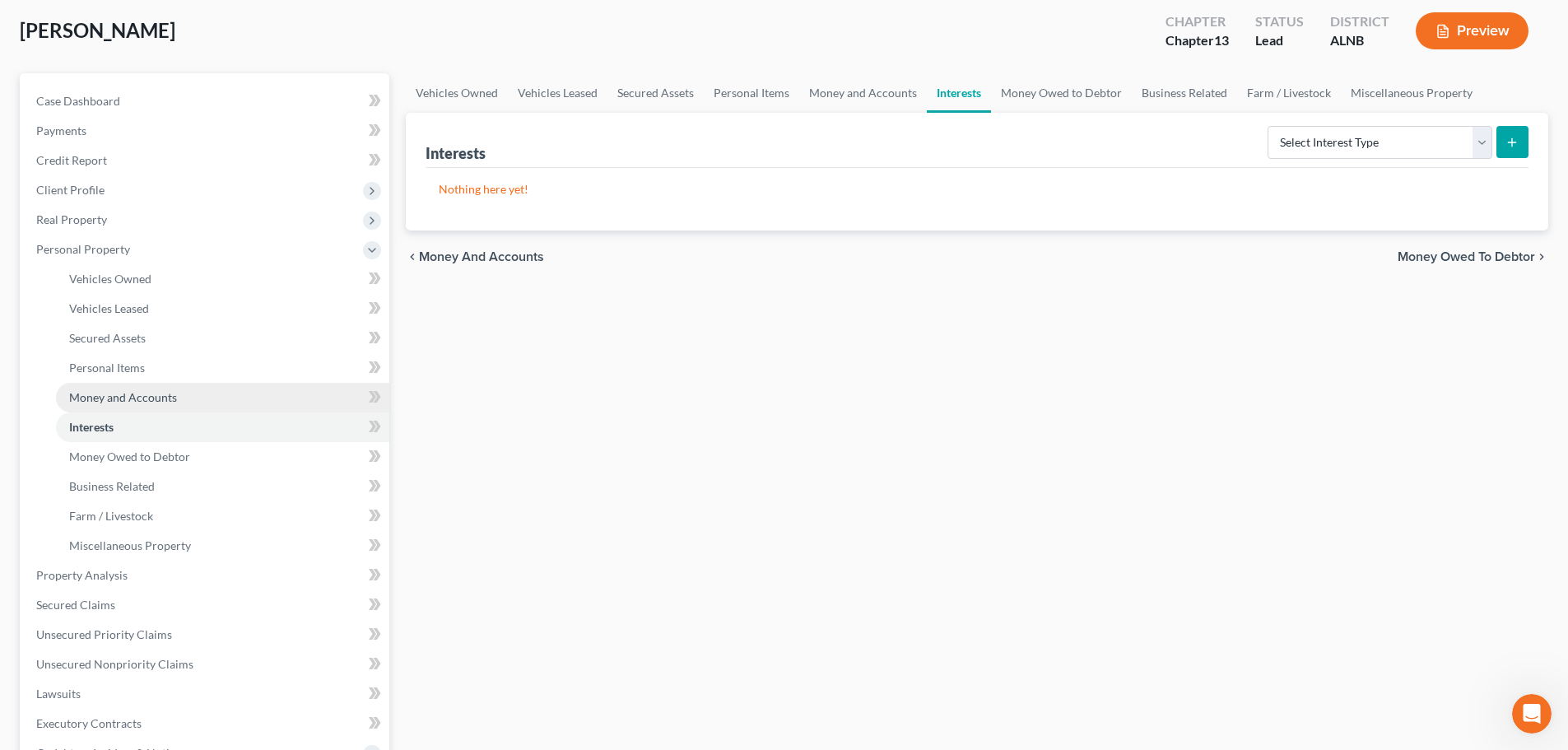
scroll to position [83, 0]
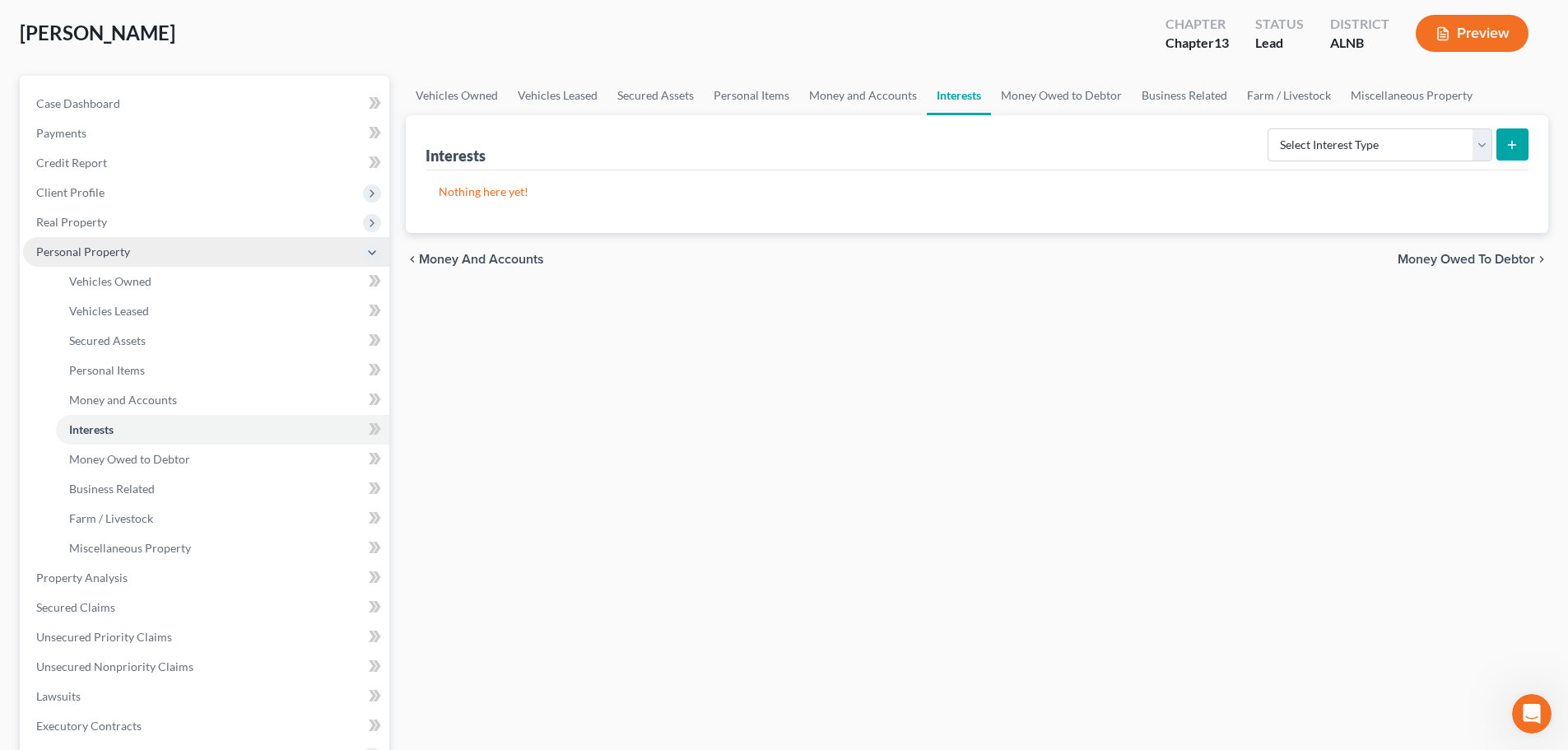
click at [375, 254] on icon at bounding box center [372, 253] width 13 height 13
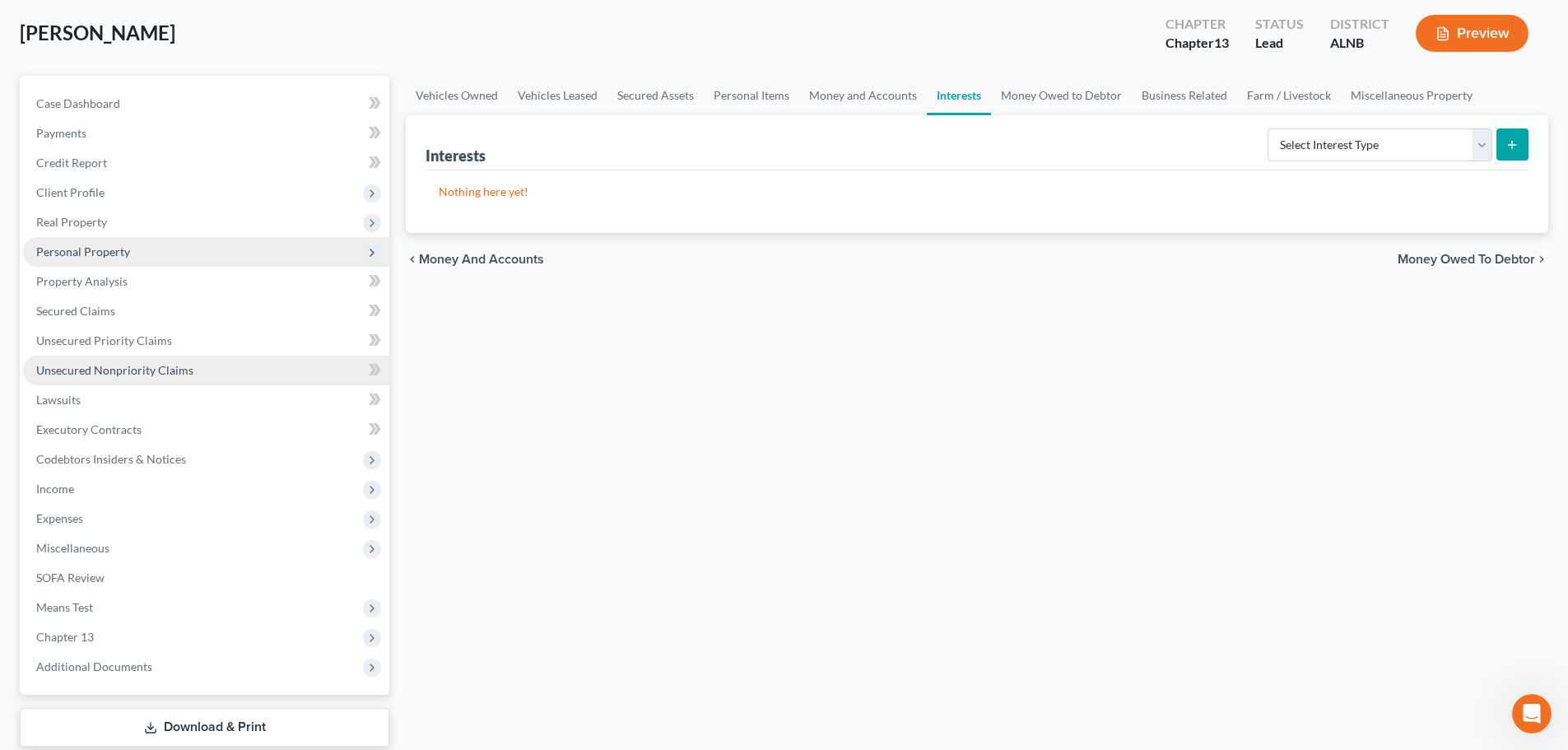
click at [259, 372] on link "Unsecured Nonpriority Claims" at bounding box center [205, 370] width 367 height 30
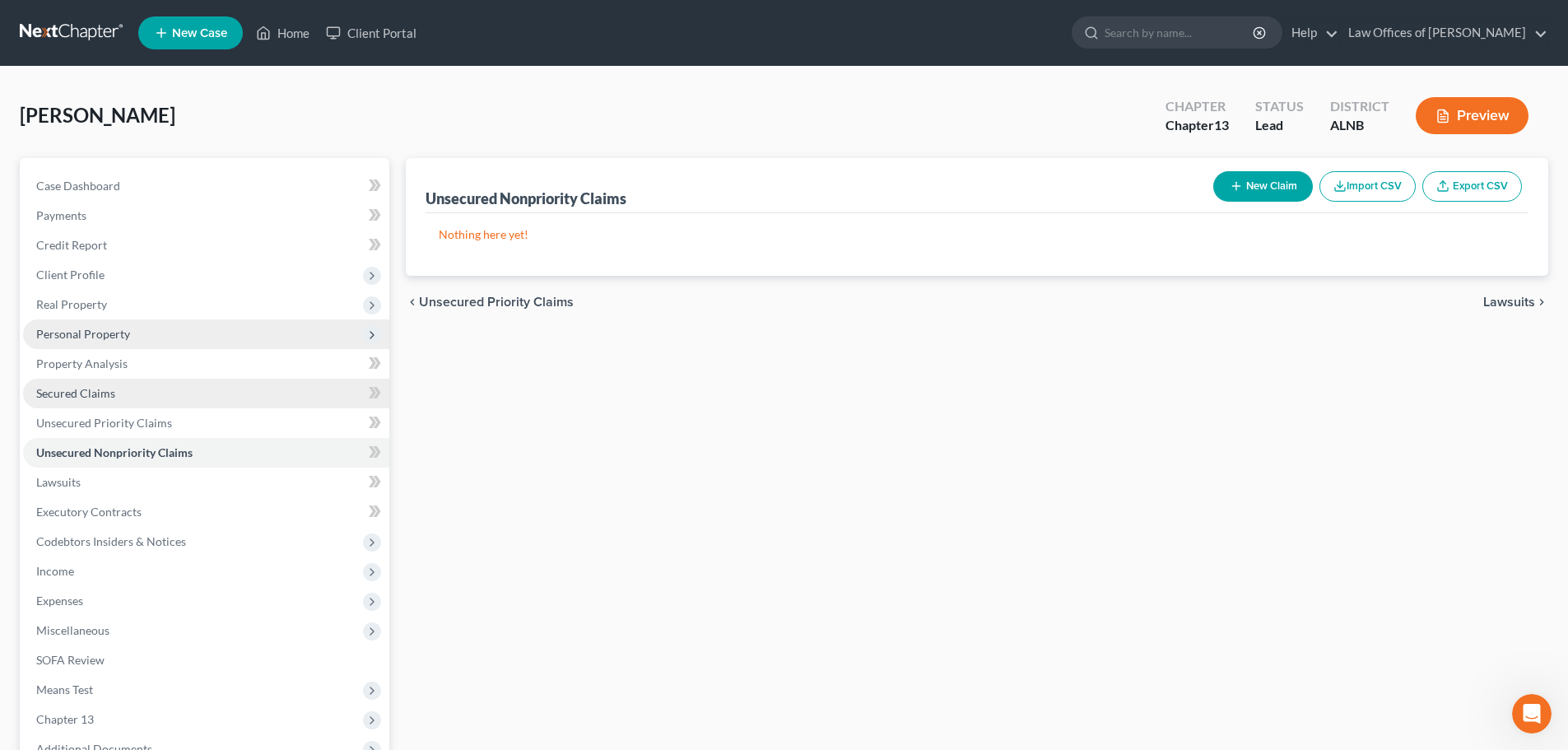
click at [132, 395] on link "Secured Claims" at bounding box center [205, 394] width 367 height 30
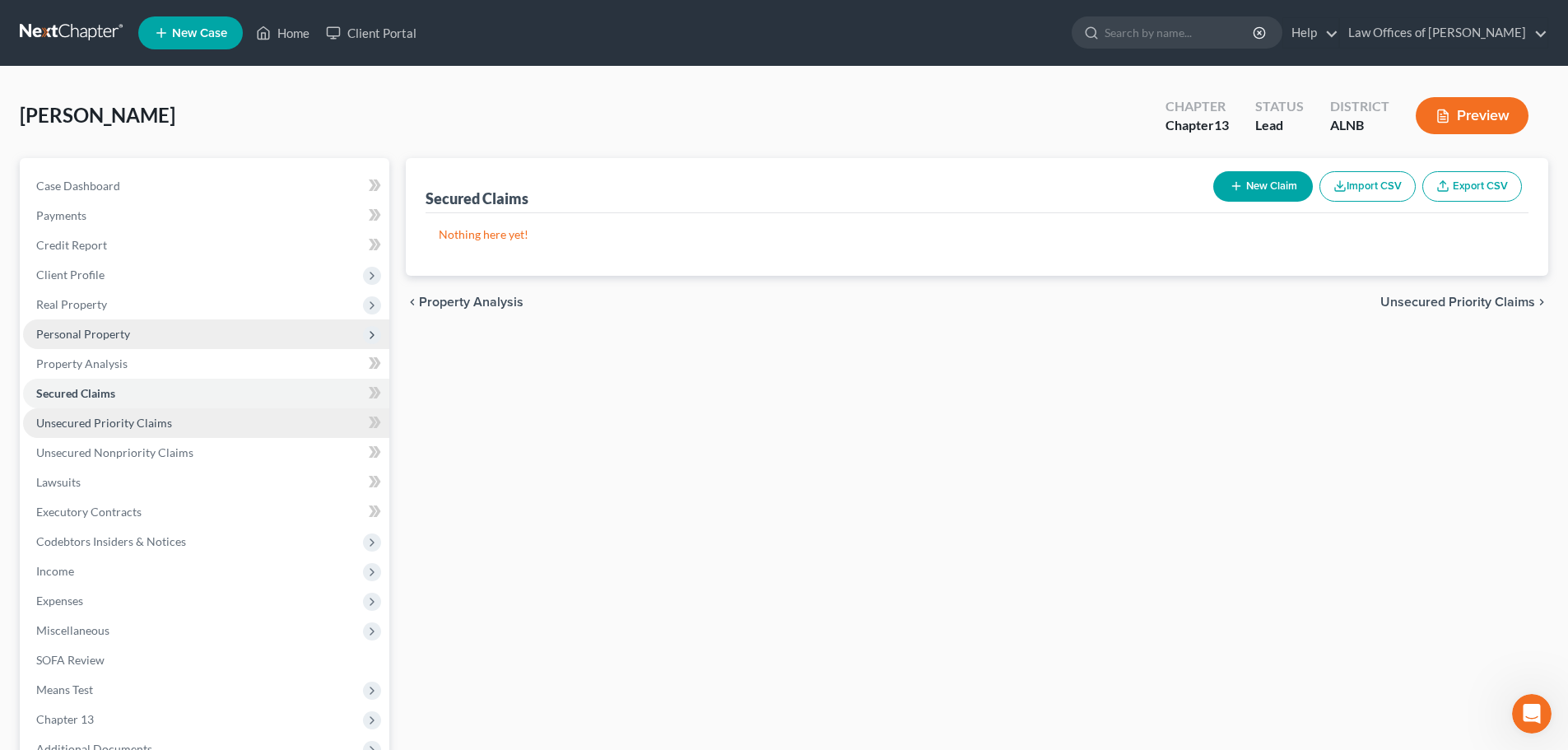
click at [185, 423] on link "Unsecured Priority Claims" at bounding box center [205, 423] width 367 height 30
click at [1273, 188] on button "New Claim" at bounding box center [1262, 186] width 99 height 30
select select "0"
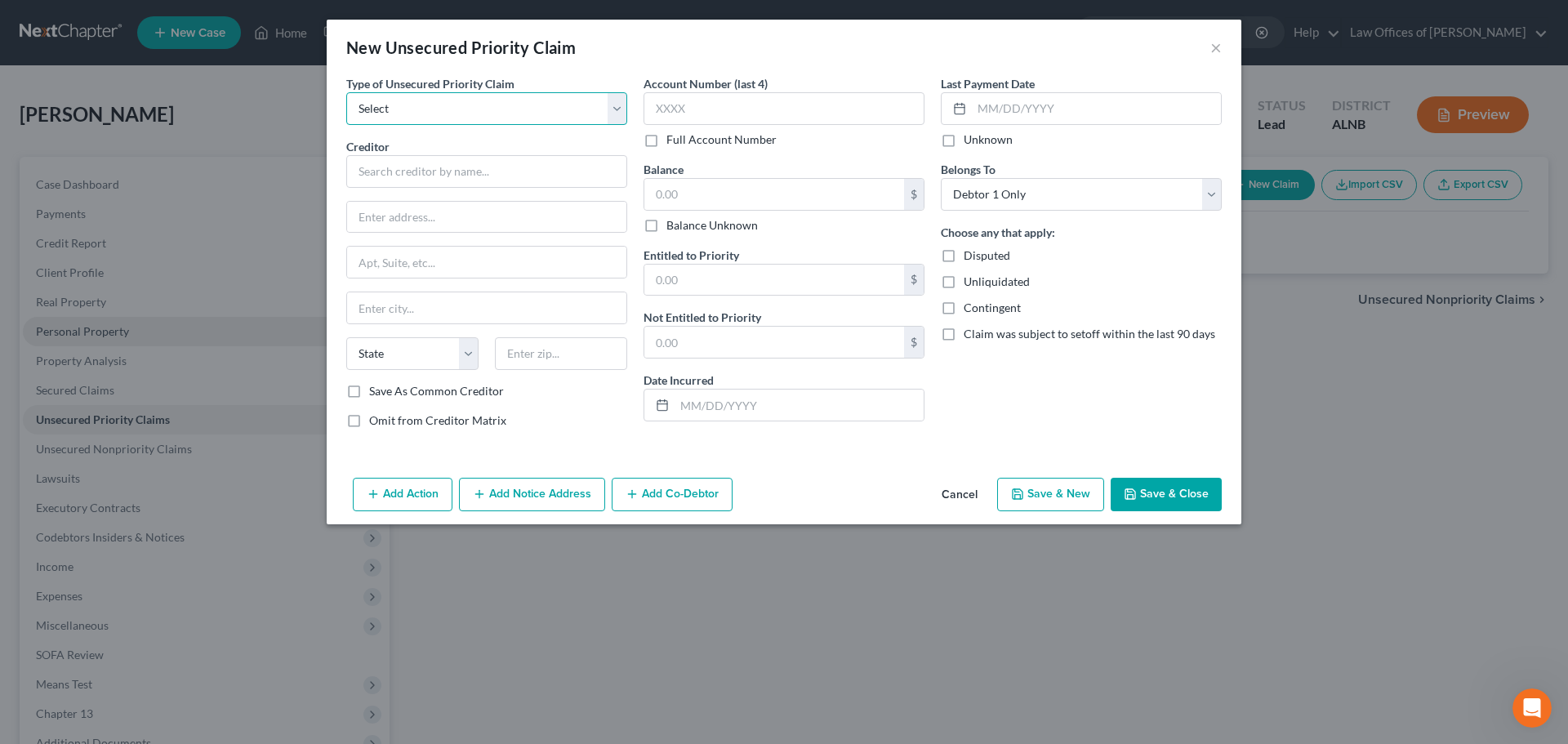
click at [621, 111] on select "Select Taxes & Other Government Units Domestic Support Obligations Extensions o…" at bounding box center [486, 109] width 281 height 33
select select "0"
click at [346, 92] on select "Select Taxes & Other Government Units Domestic Support Obligations Extensions o…" at bounding box center [486, 109] width 281 height 33
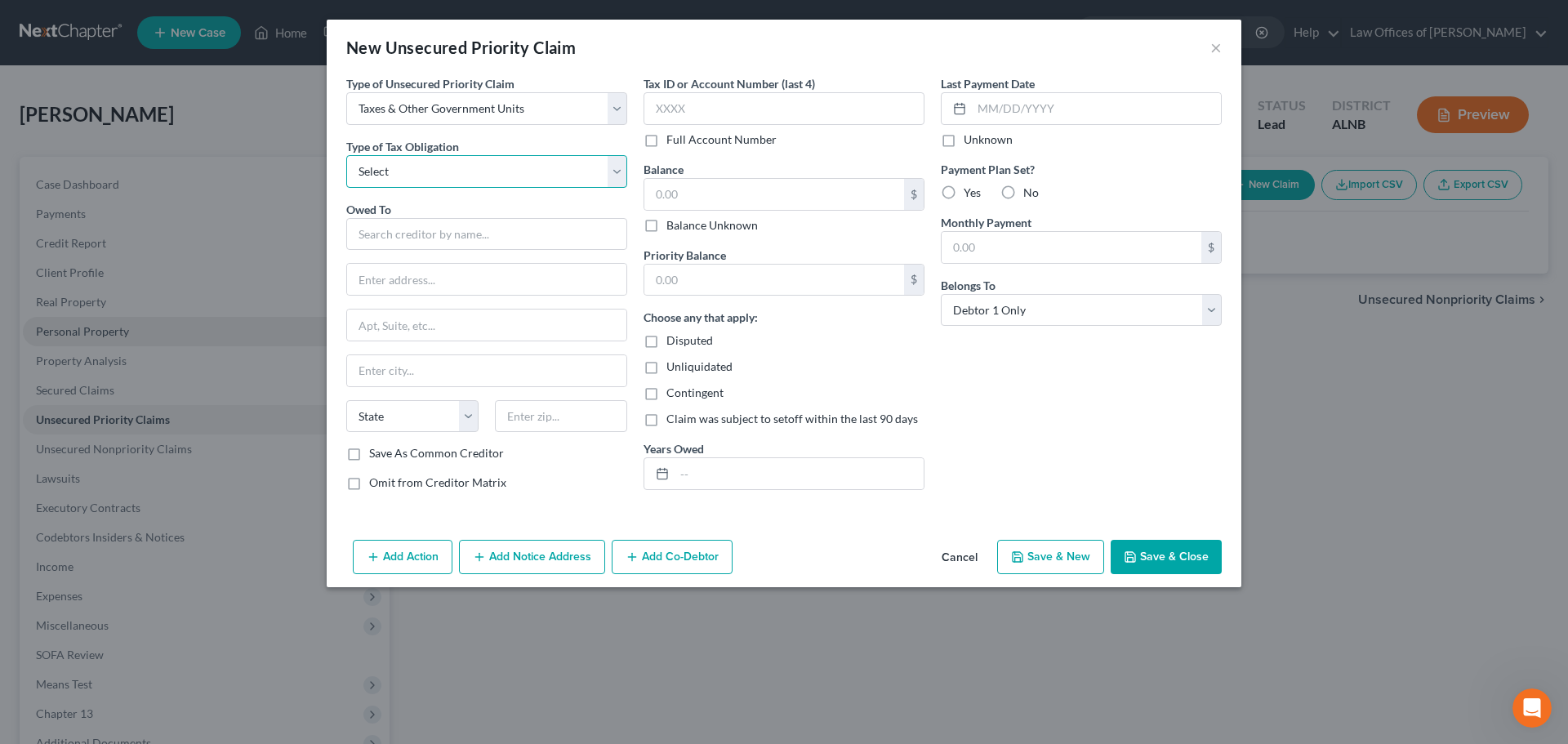
click at [613, 180] on select "Select Federal City State Franchise Tax Board Other" at bounding box center [486, 172] width 281 height 33
select select "0"
click at [346, 156] on select "Select Federal City State Franchise Tax Board Other" at bounding box center [486, 172] width 281 height 33
click at [618, 236] on input "text" at bounding box center [486, 234] width 281 height 33
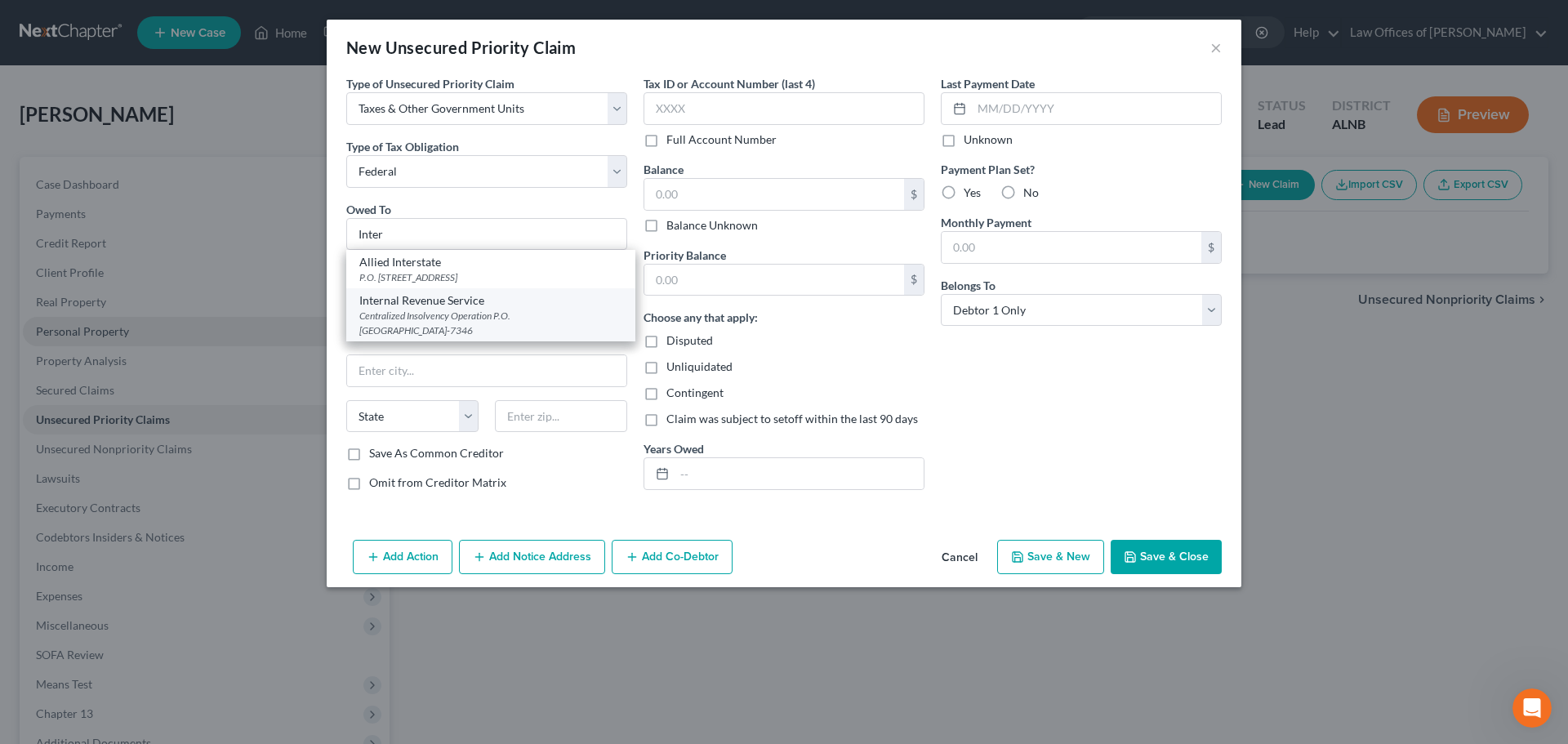
click at [459, 302] on div "Internal Revenue Service" at bounding box center [491, 300] width 263 height 16
type input "Internal Revenue Service"
type input "Centralized Insolvency Operation"
type input "P.O. Box 7346"
type input "[GEOGRAPHIC_DATA]"
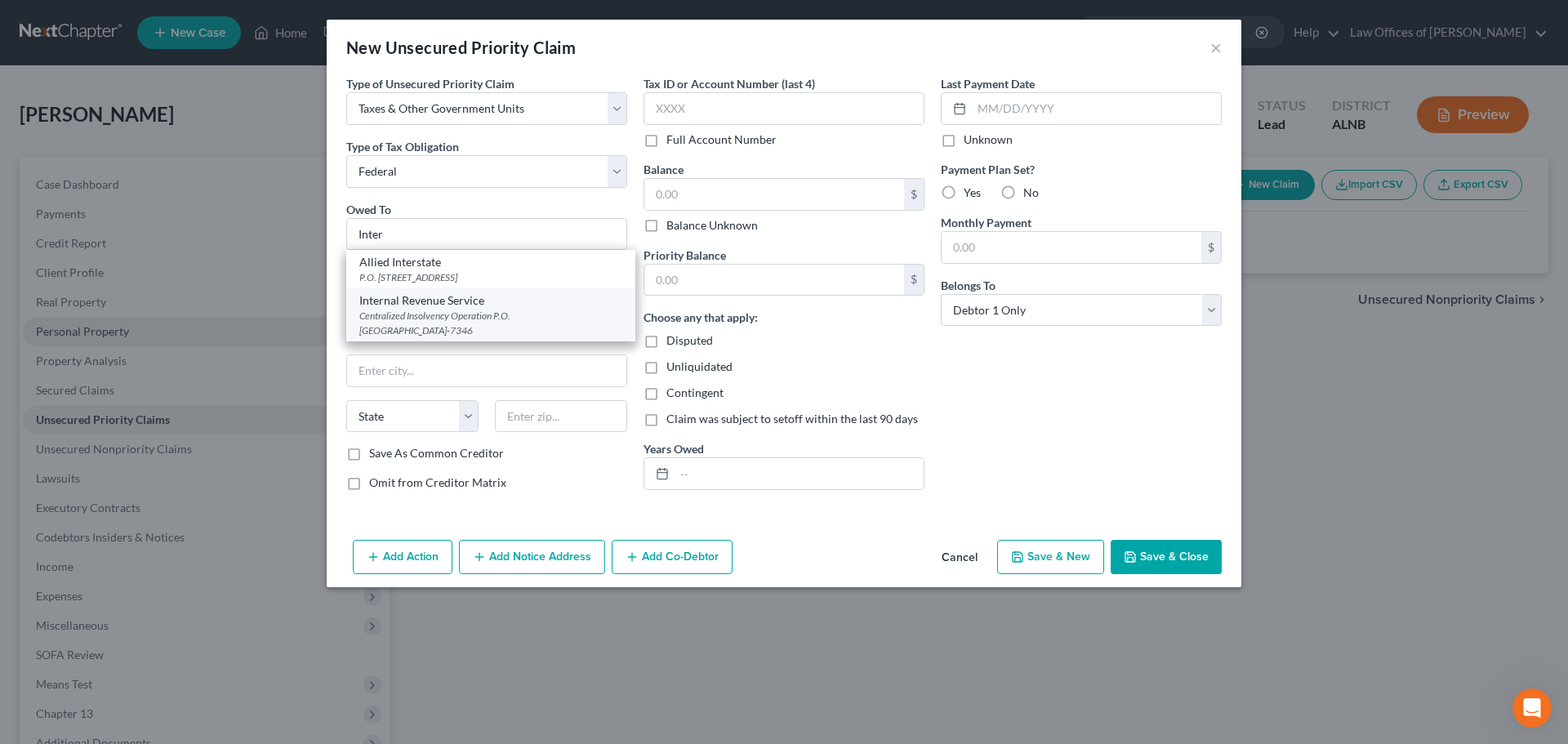
select select "39"
type input "19101-7346"
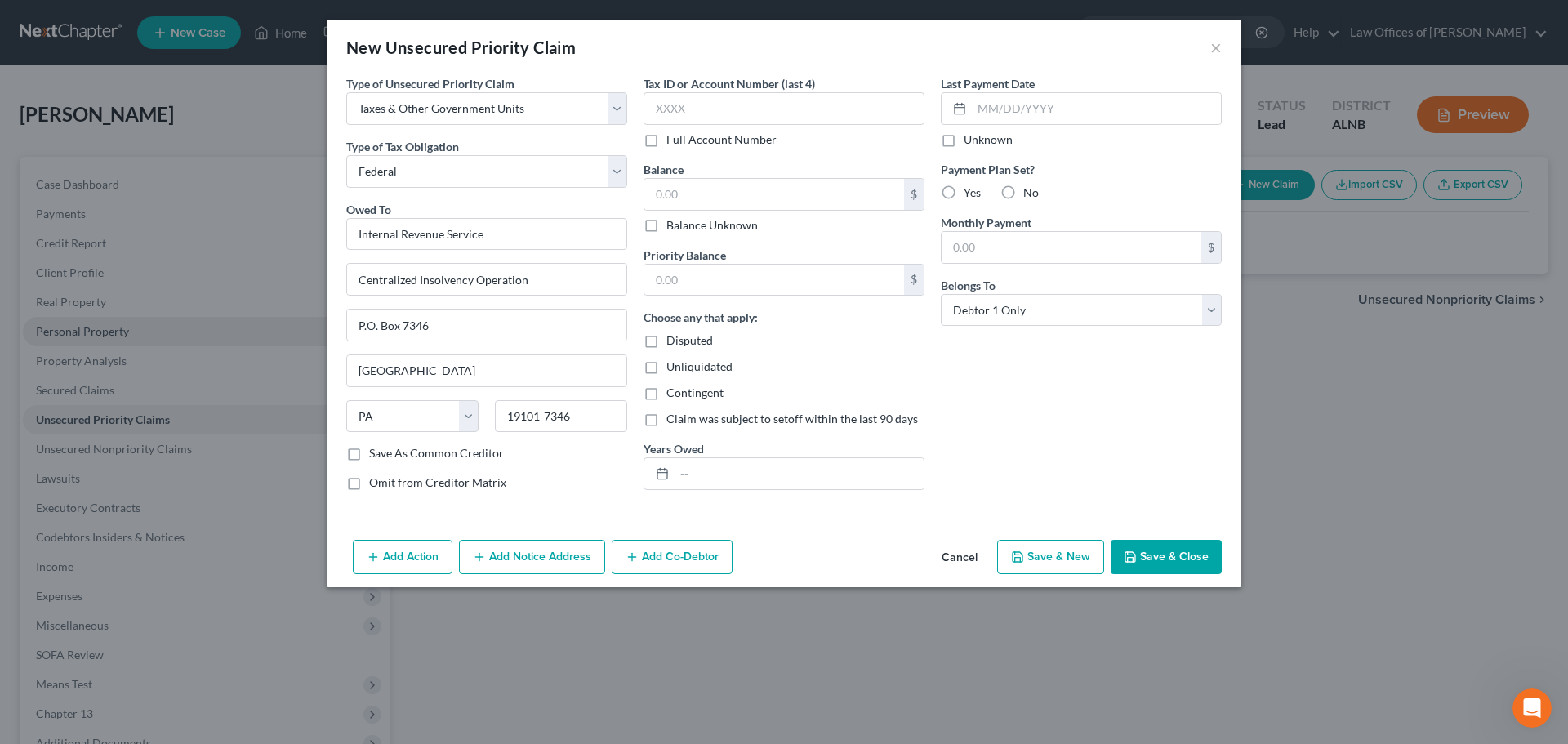
click at [666, 231] on label "Balance Unknown" at bounding box center [712, 225] width 92 height 16
click at [673, 228] on input "Balance Unknown" at bounding box center [678, 222] width 10 height 10
checkbox input "true"
type input "0.00"
click at [1168, 556] on button "Save & Close" at bounding box center [1165, 557] width 111 height 35
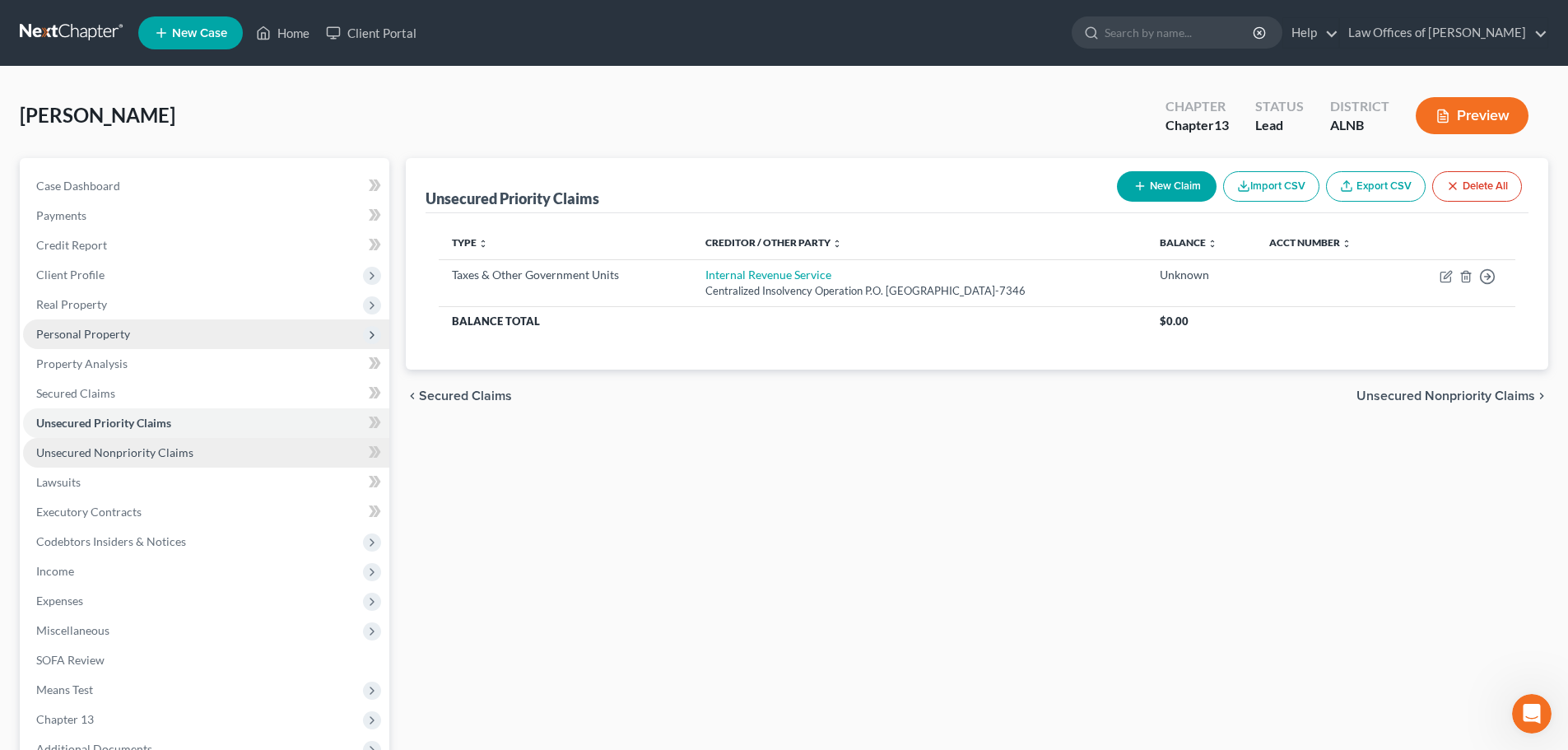
click at [185, 447] on span "Unsecured Nonpriority Claims" at bounding box center [115, 452] width 158 height 14
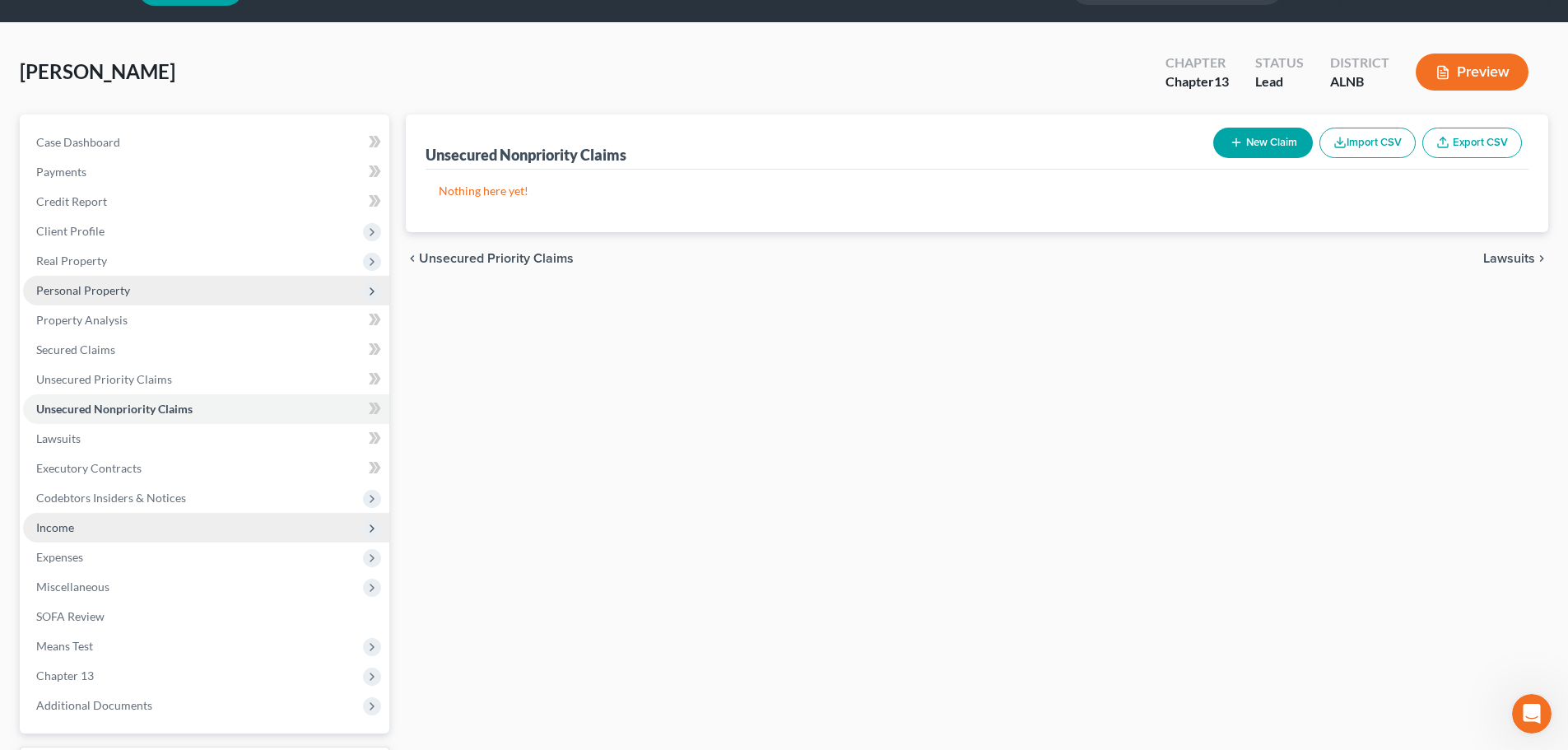
scroll to position [83, 0]
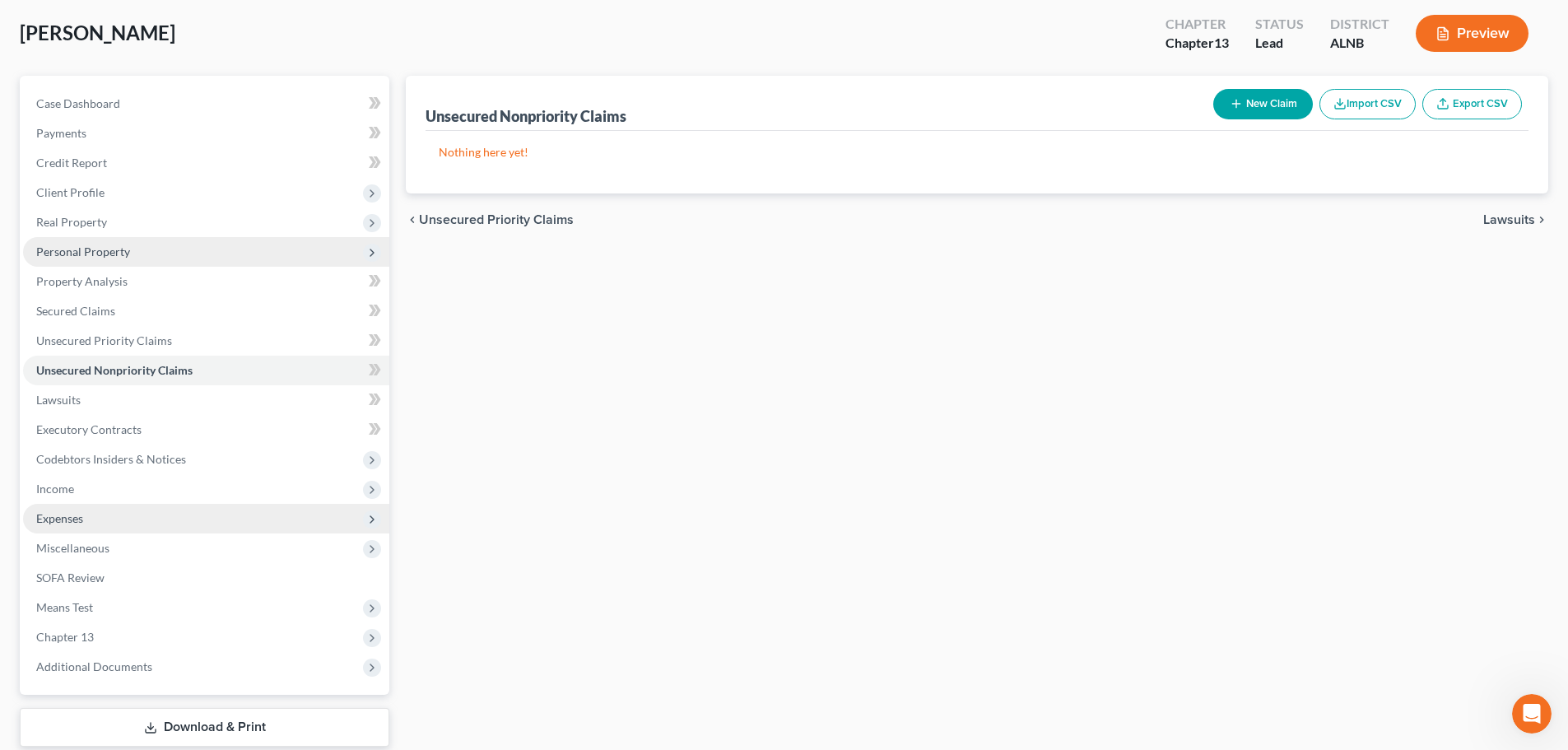
click at [188, 512] on span "Expenses" at bounding box center [205, 518] width 367 height 30
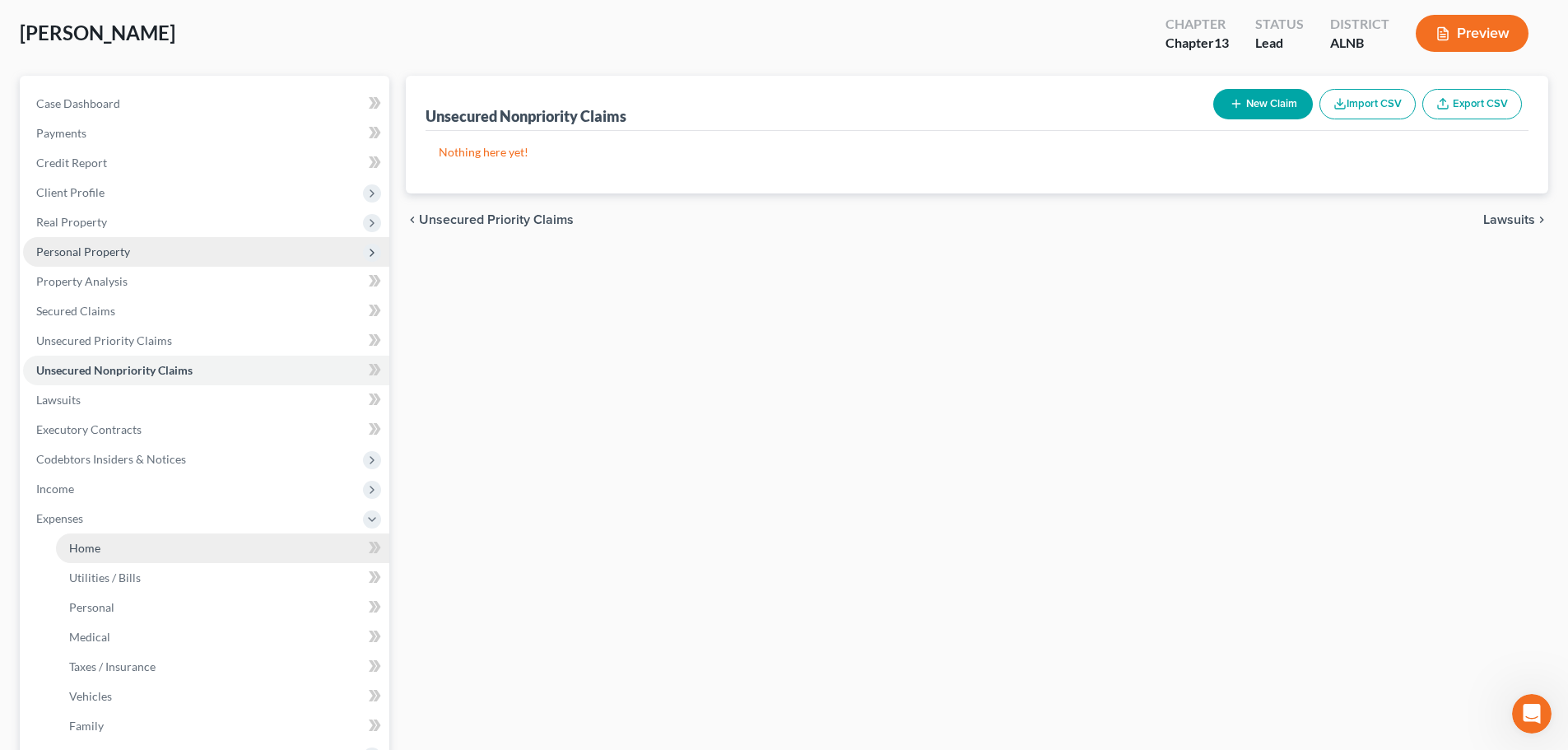
click at [225, 553] on link "Home" at bounding box center [222, 548] width 333 height 30
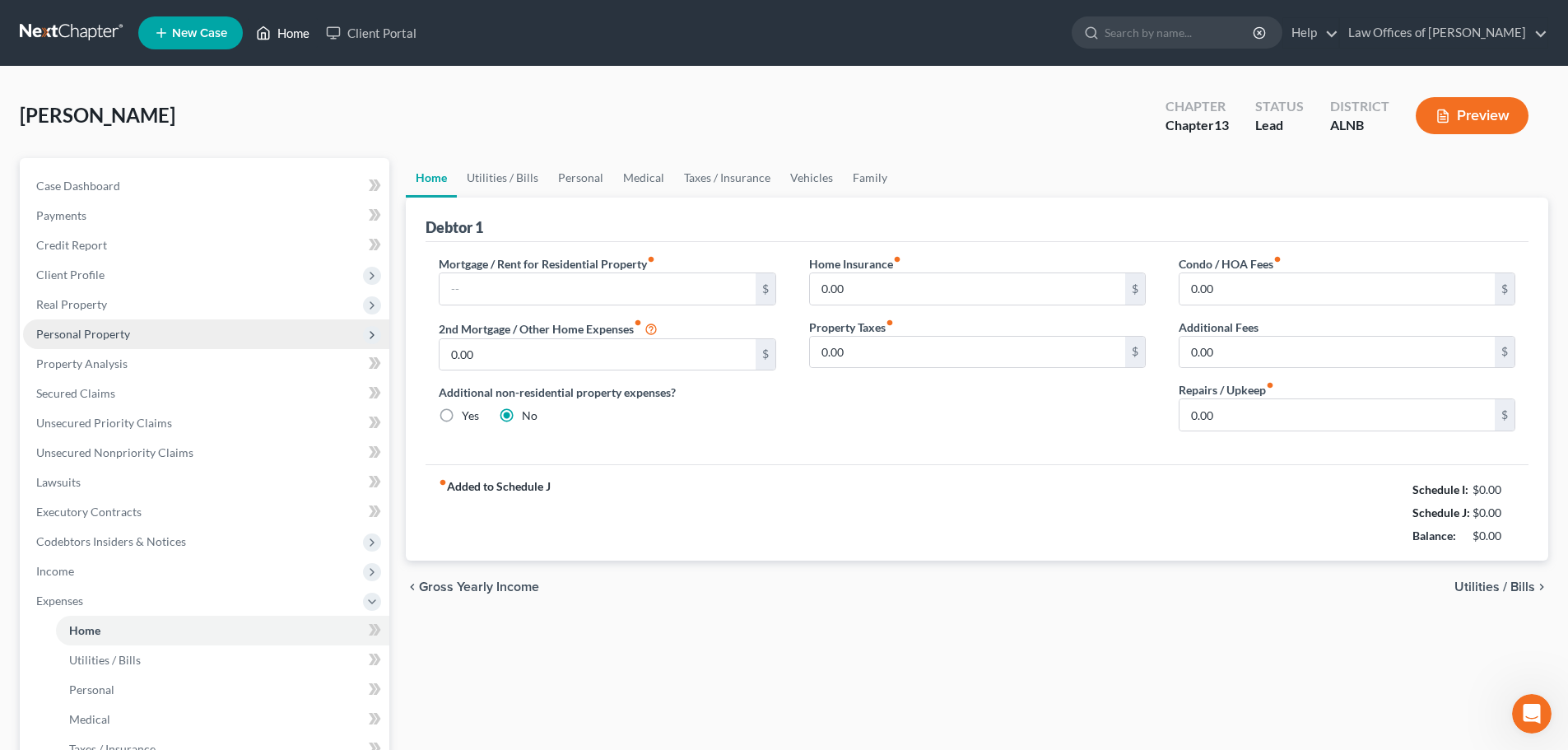
click at [293, 27] on link "Home" at bounding box center [283, 33] width 70 height 30
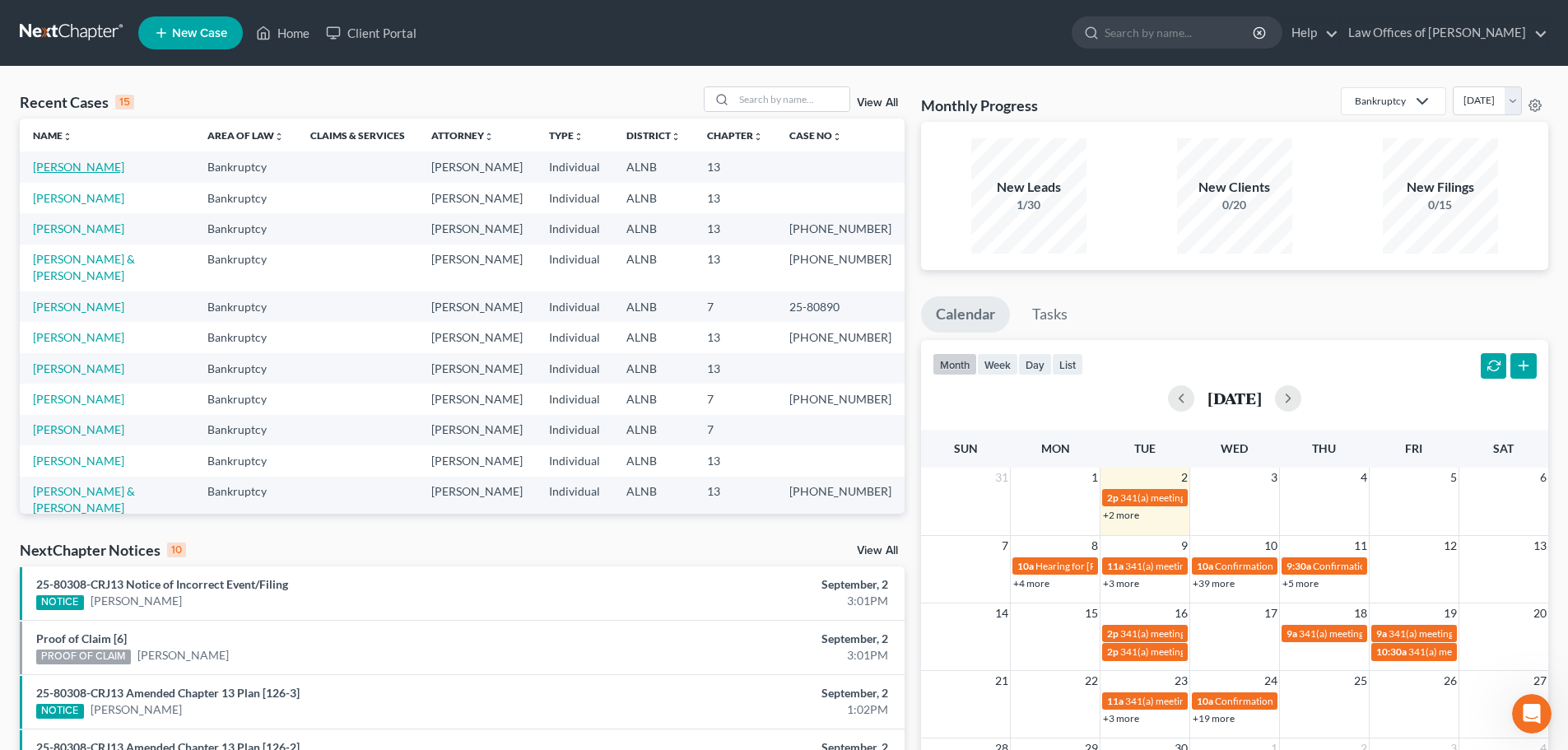
click at [73, 164] on link "[PERSON_NAME]" at bounding box center [78, 166] width 91 height 14
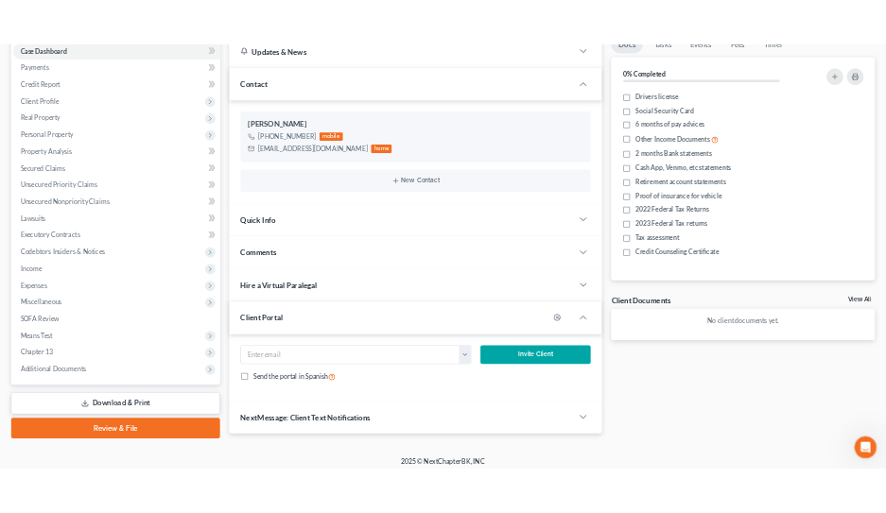
scroll to position [212, 0]
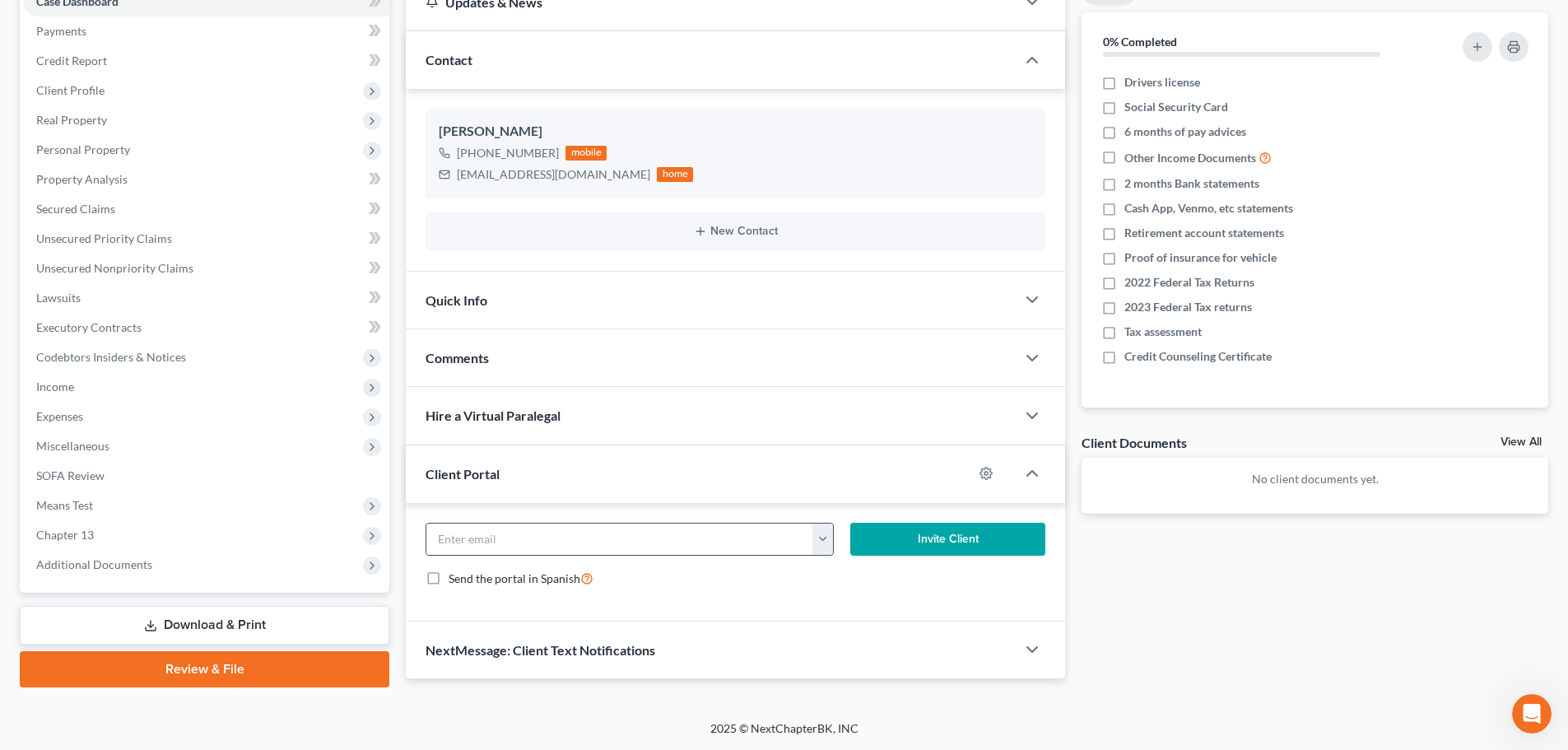
click at [821, 542] on button "button" at bounding box center [823, 539] width 21 height 31
click at [865, 581] on link "[EMAIL_ADDRESS][DOMAIN_NAME]" at bounding box center [925, 576] width 225 height 28
type input "[EMAIL_ADDRESS][DOMAIN_NAME]"
click at [966, 538] on button "Invite Client" at bounding box center [947, 539] width 196 height 33
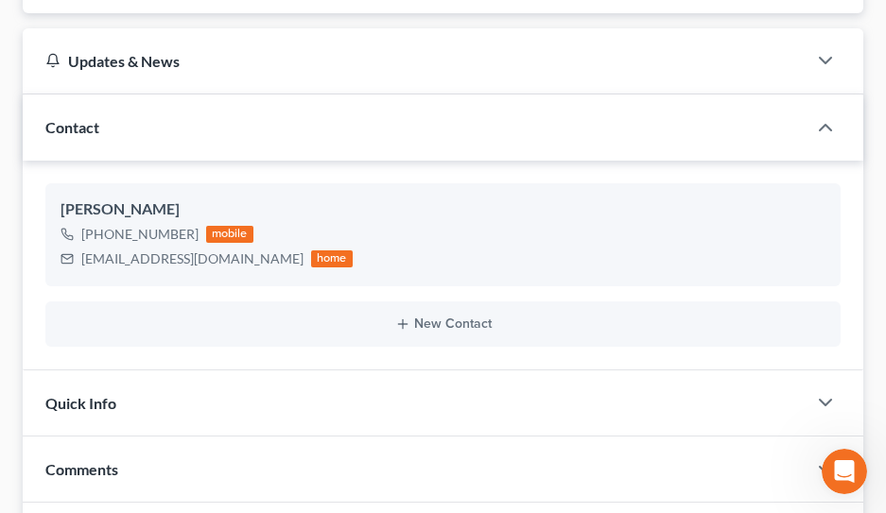
scroll to position [105, 0]
